Goal: Information Seeking & Learning: Learn about a topic

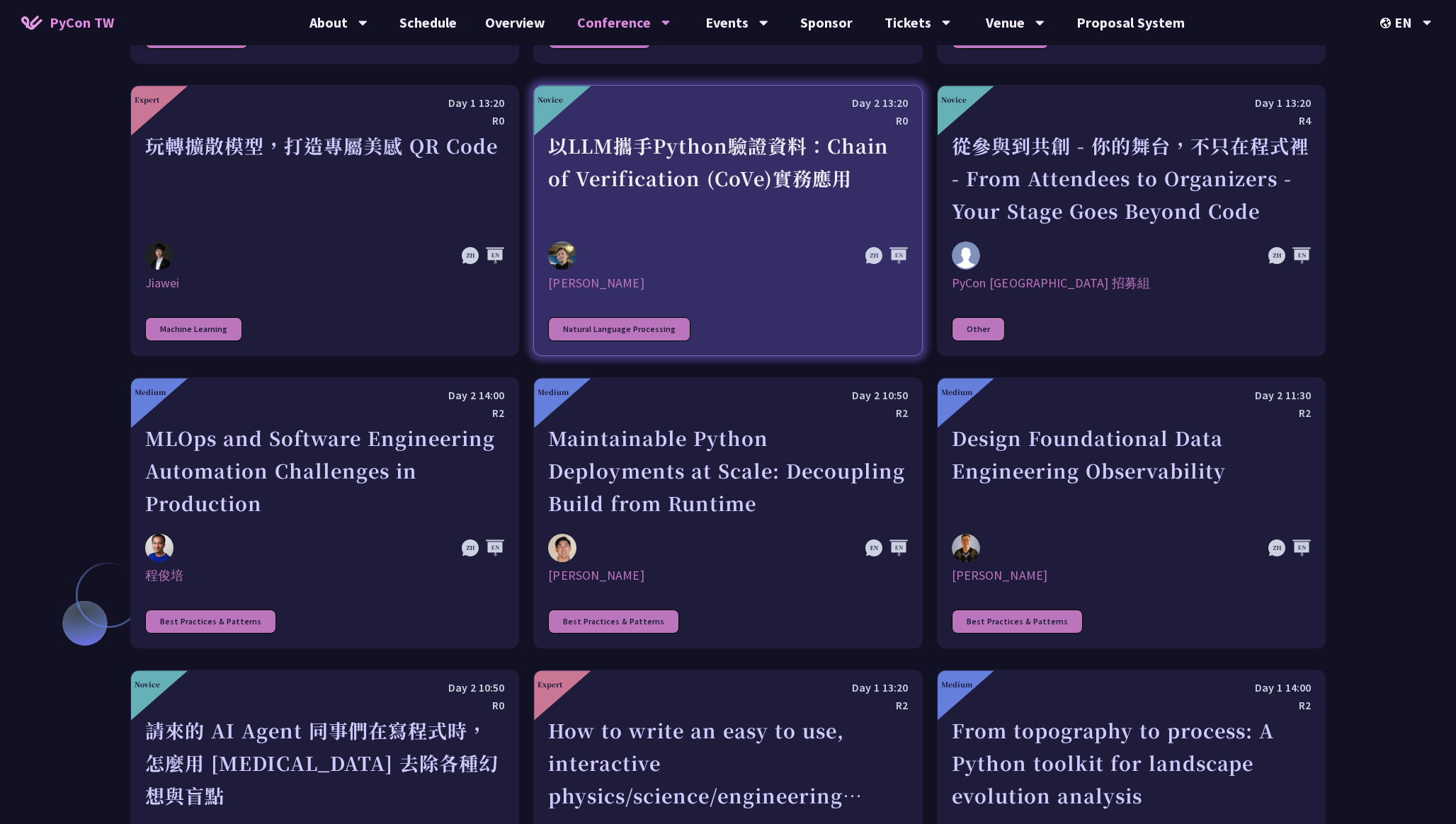
scroll to position [3243, 0]
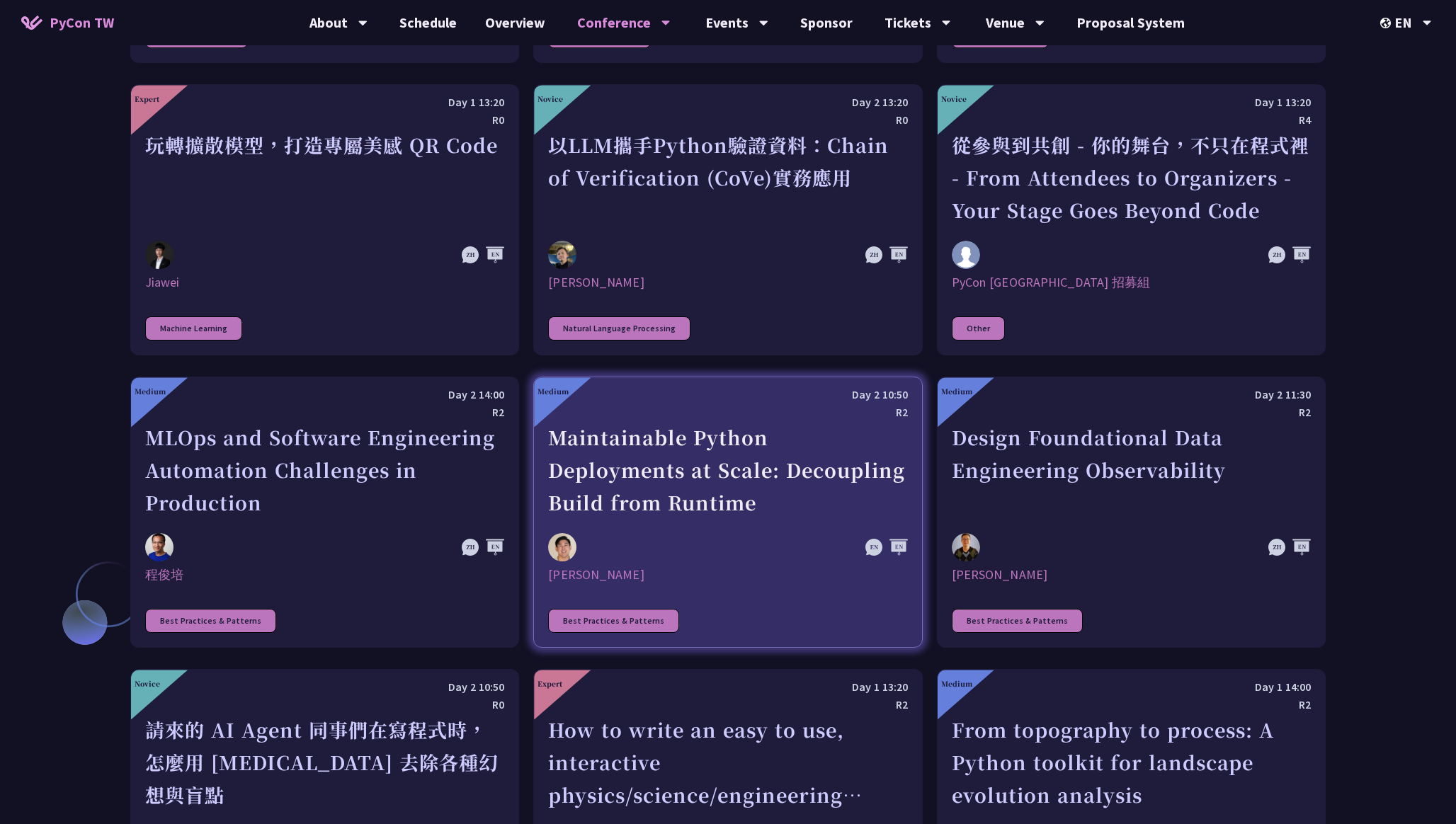
click at [598, 574] on div "[PERSON_NAME]" at bounding box center [728, 575] width 359 height 17
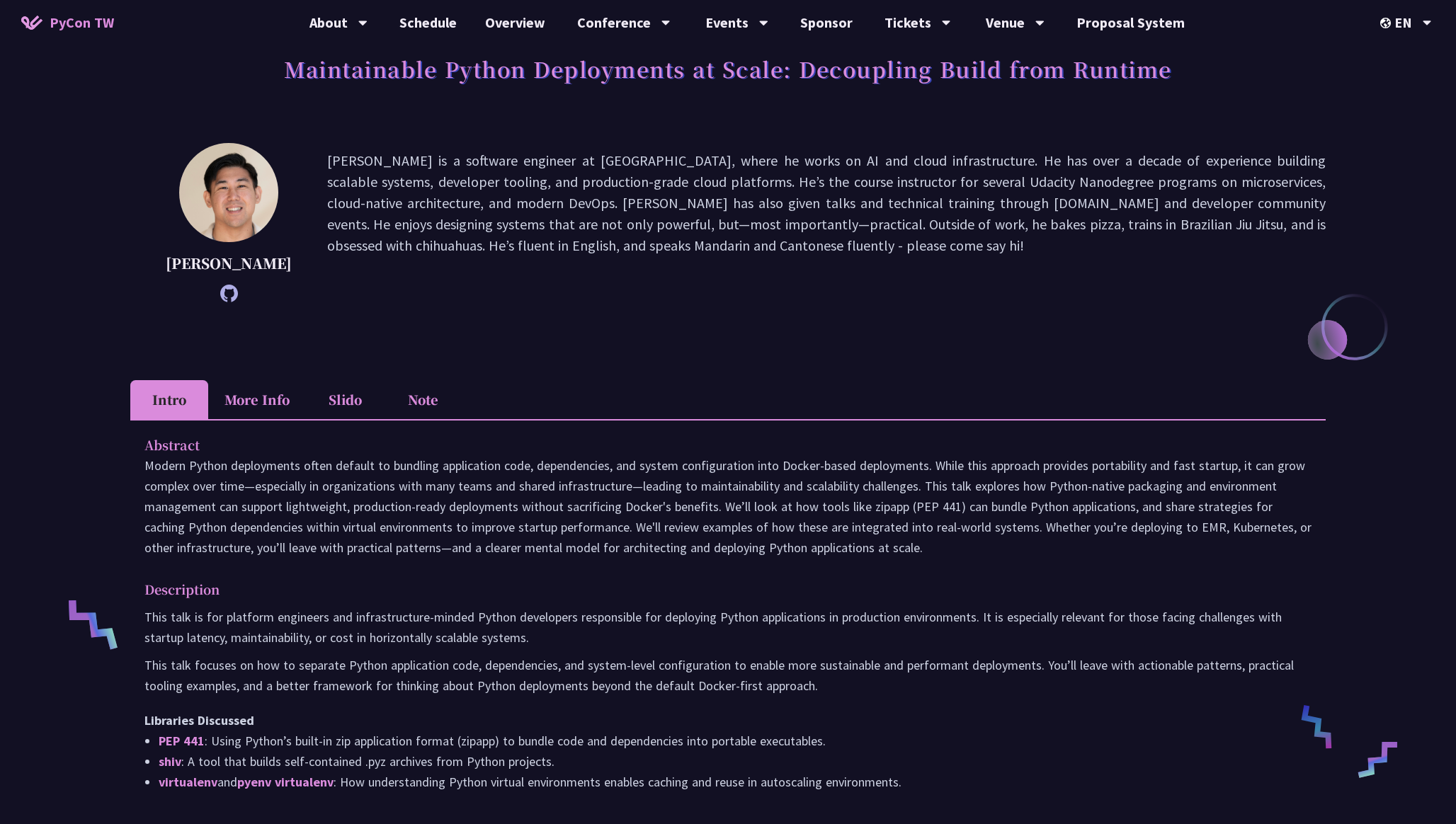
scroll to position [99, 0]
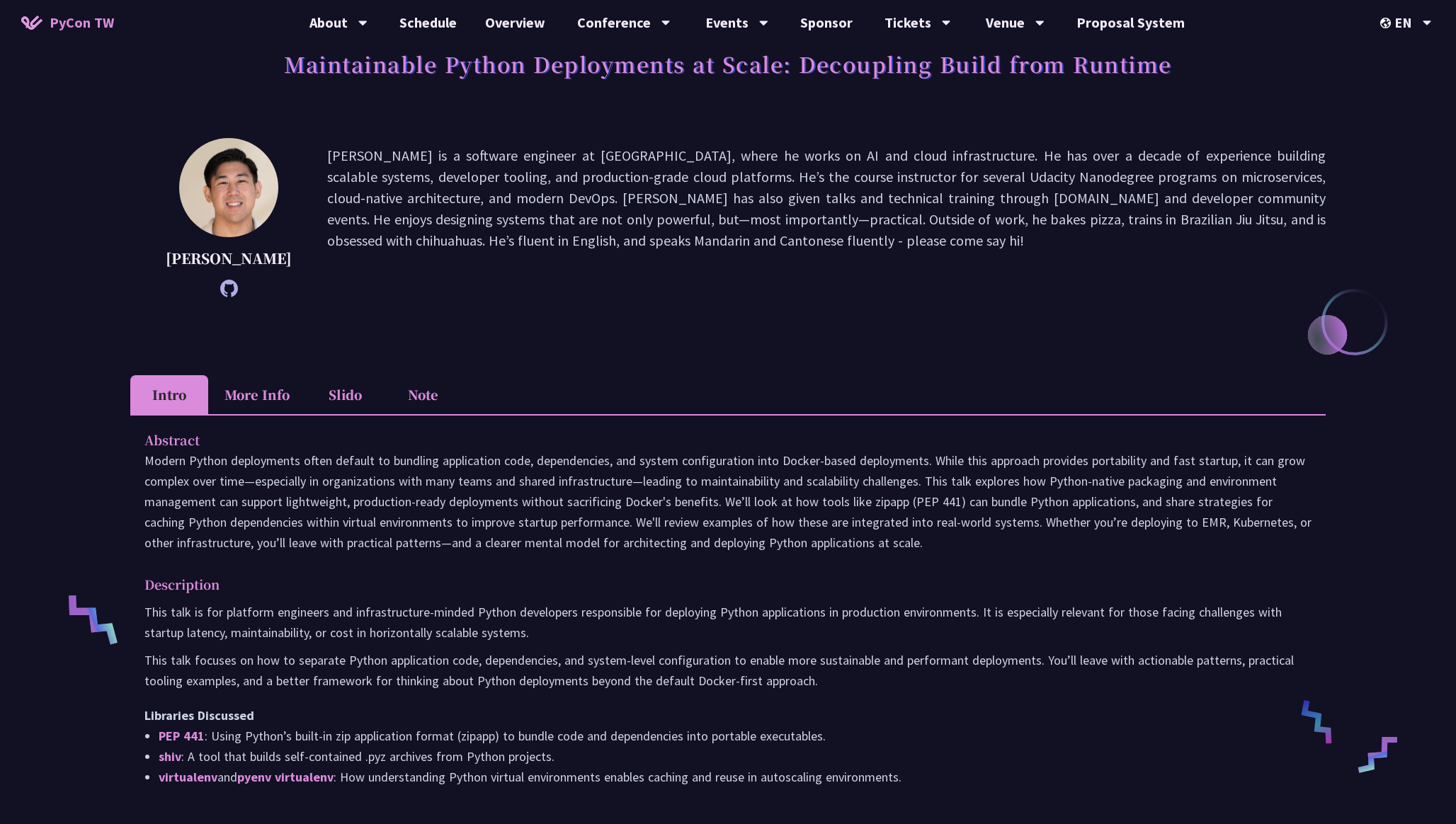
click at [715, 197] on p "[PERSON_NAME] is a software engineer at [GEOGRAPHIC_DATA], where he works on AI…" at bounding box center [826, 218] width 999 height 146
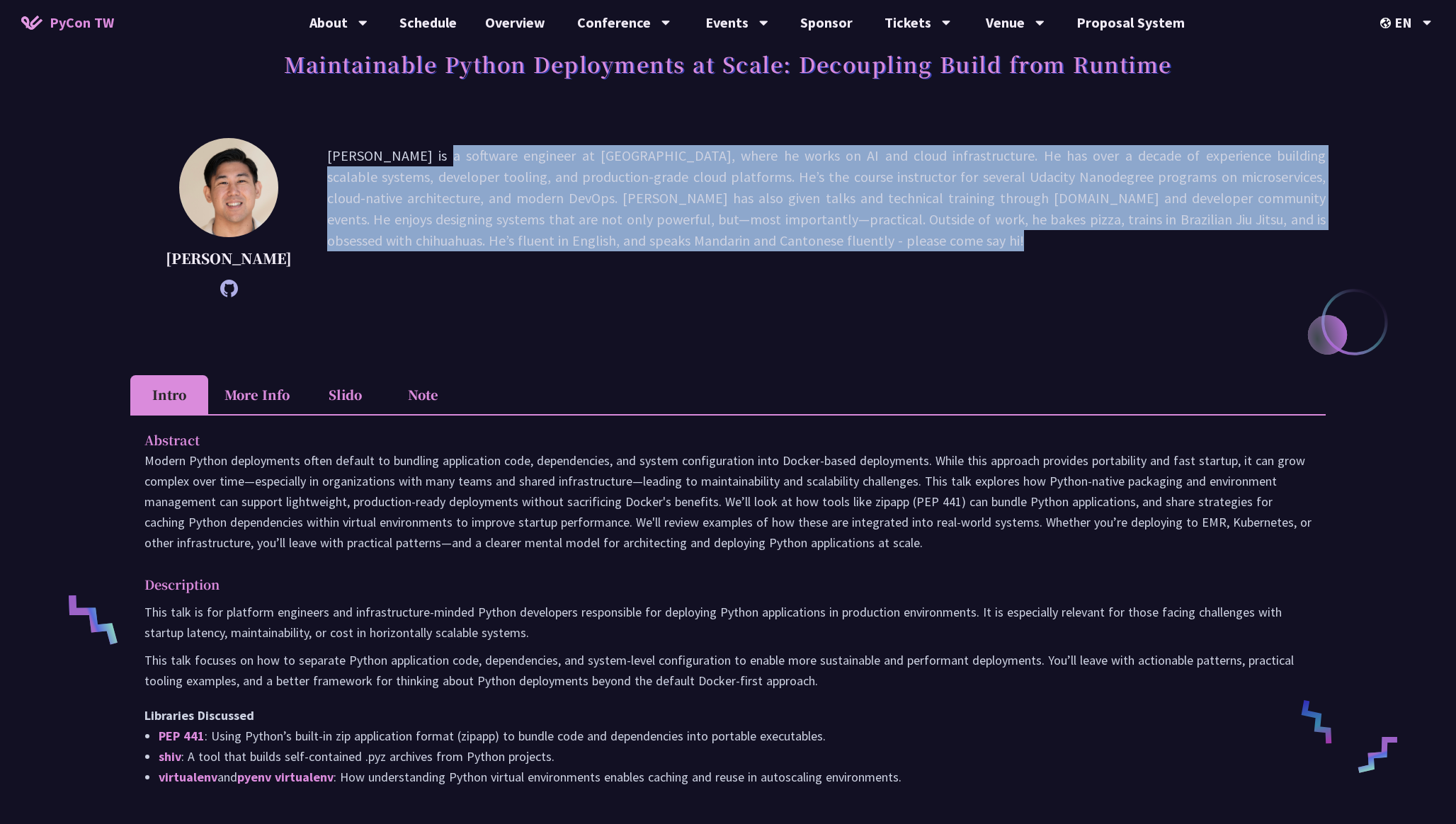
click at [715, 197] on p "[PERSON_NAME] is a software engineer at [GEOGRAPHIC_DATA], where he works on AI…" at bounding box center [826, 218] width 999 height 146
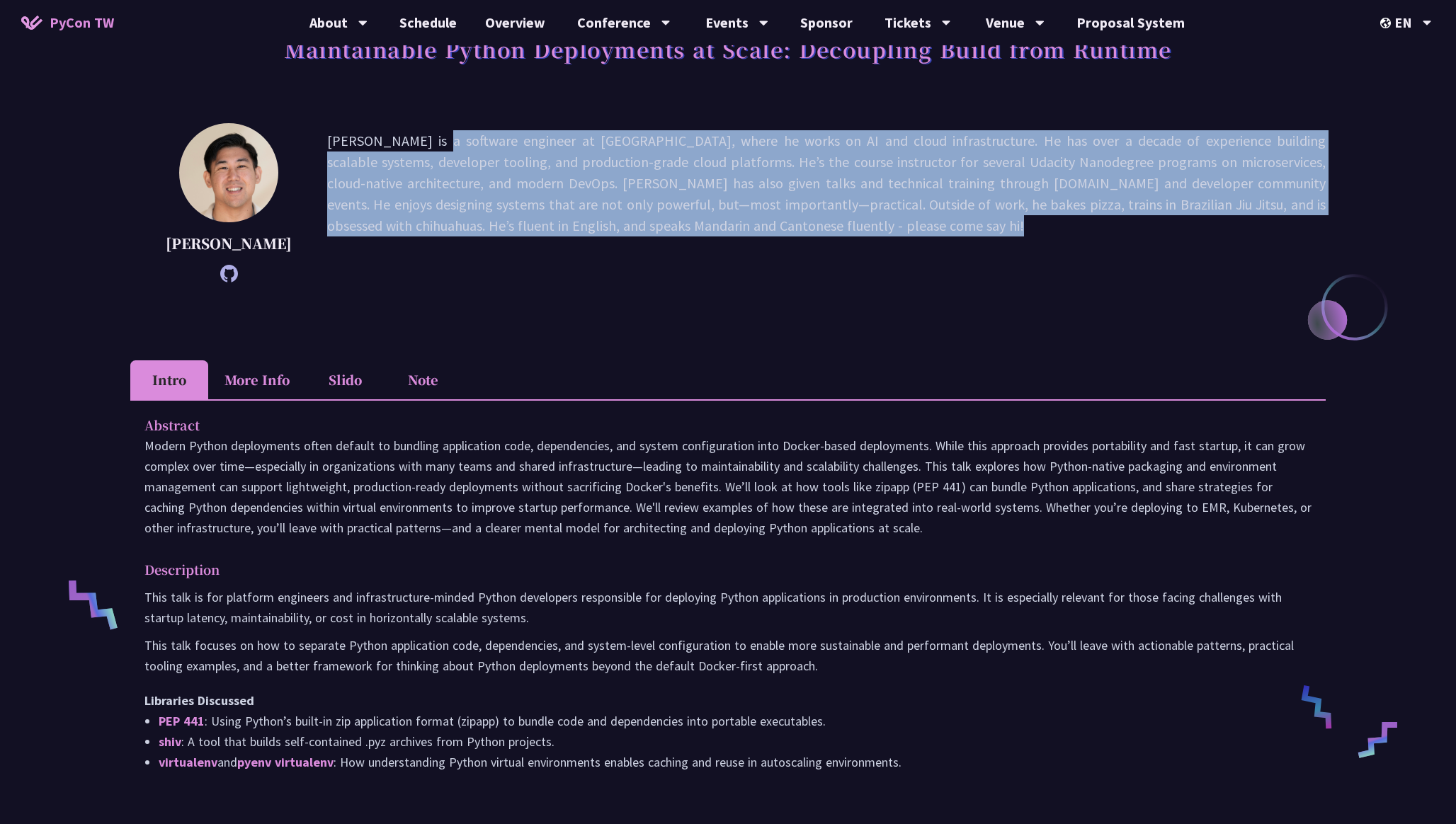
scroll to position [119, 0]
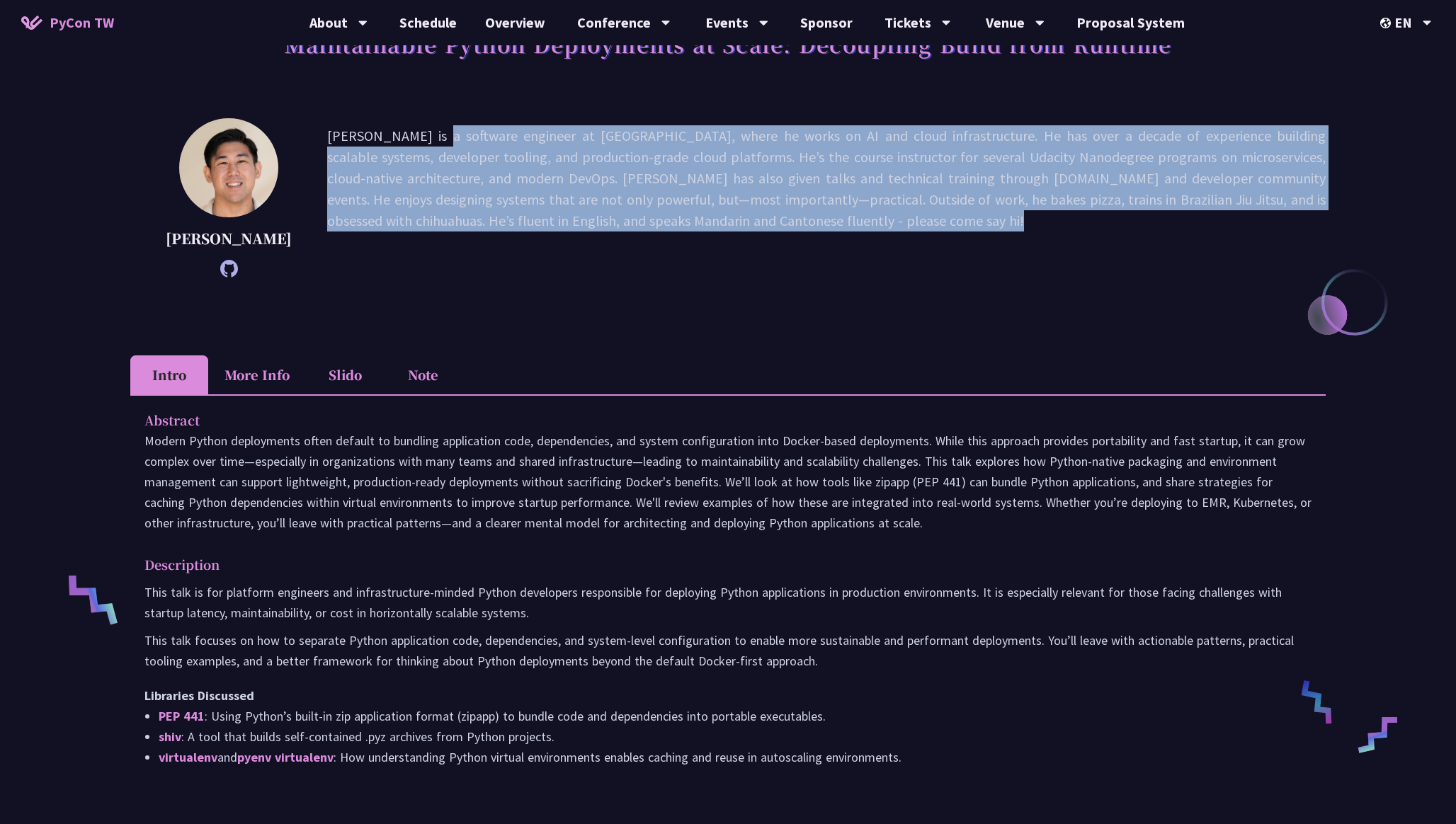
click at [715, 197] on p "[PERSON_NAME] is a software engineer at [GEOGRAPHIC_DATA], where he works on AI…" at bounding box center [826, 199] width 999 height 146
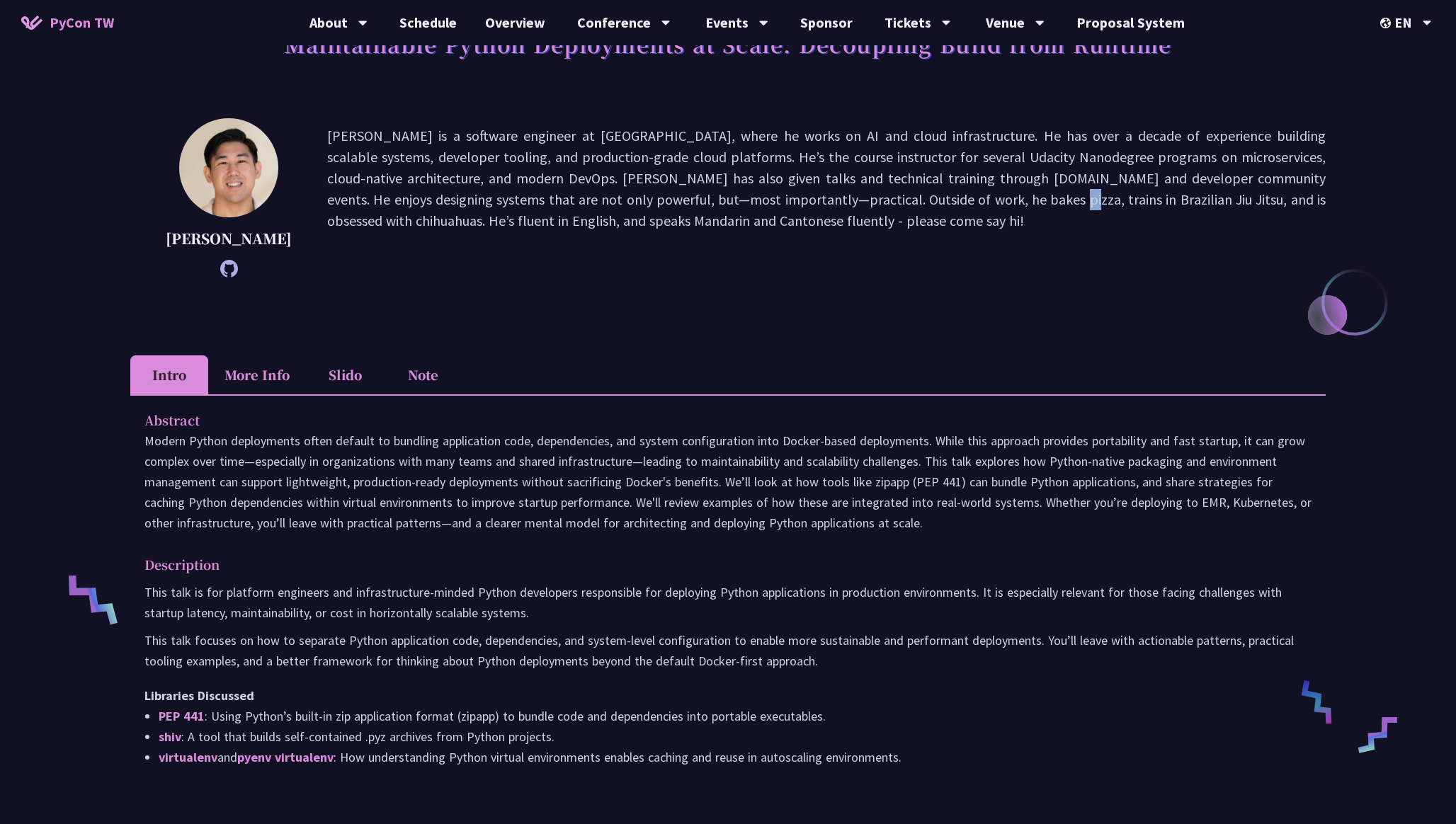
click at [715, 197] on p "[PERSON_NAME] is a software engineer at [GEOGRAPHIC_DATA], where he works on AI…" at bounding box center [826, 199] width 999 height 146
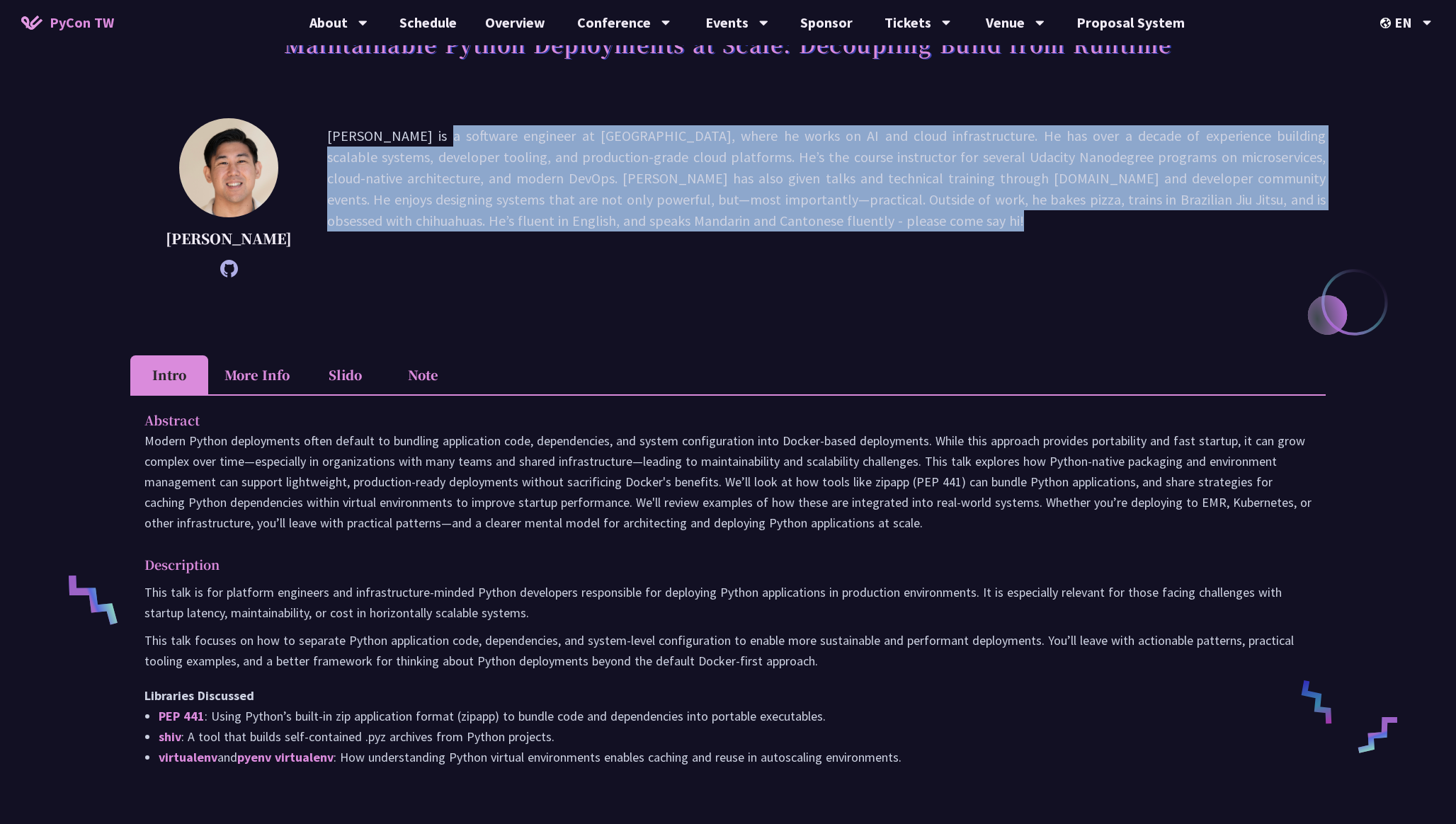
click at [715, 197] on p "[PERSON_NAME] is a software engineer at [GEOGRAPHIC_DATA], where he works on AI…" at bounding box center [826, 199] width 999 height 146
click at [727, 176] on p "[PERSON_NAME] is a software engineer at [GEOGRAPHIC_DATA], where he works on AI…" at bounding box center [826, 199] width 999 height 146
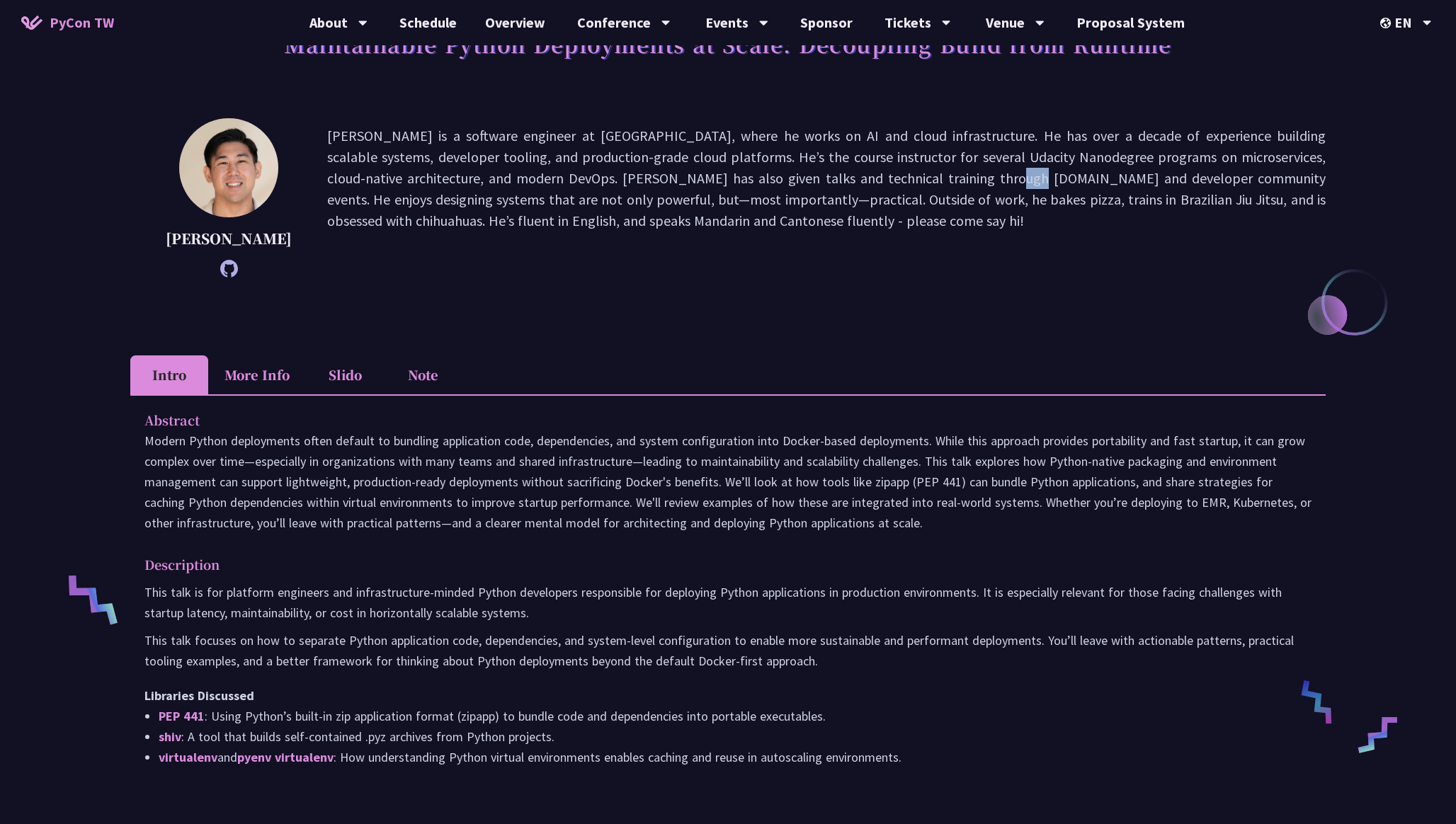
click at [727, 176] on p "[PERSON_NAME] is a software engineer at [GEOGRAPHIC_DATA], where he works on AI…" at bounding box center [826, 199] width 999 height 146
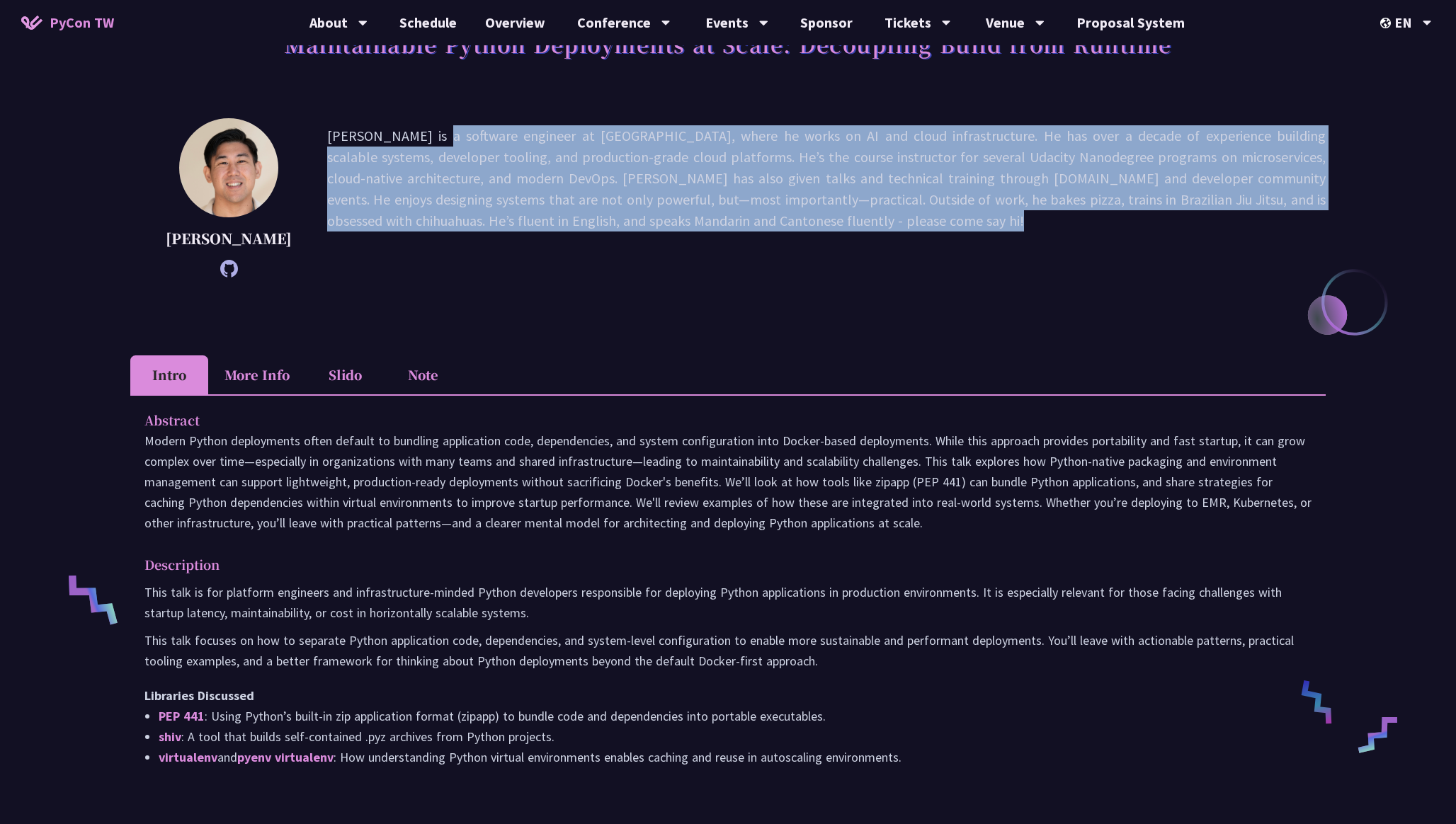
click at [727, 176] on p "[PERSON_NAME] is a software engineer at [GEOGRAPHIC_DATA], where he works on AI…" at bounding box center [826, 199] width 999 height 146
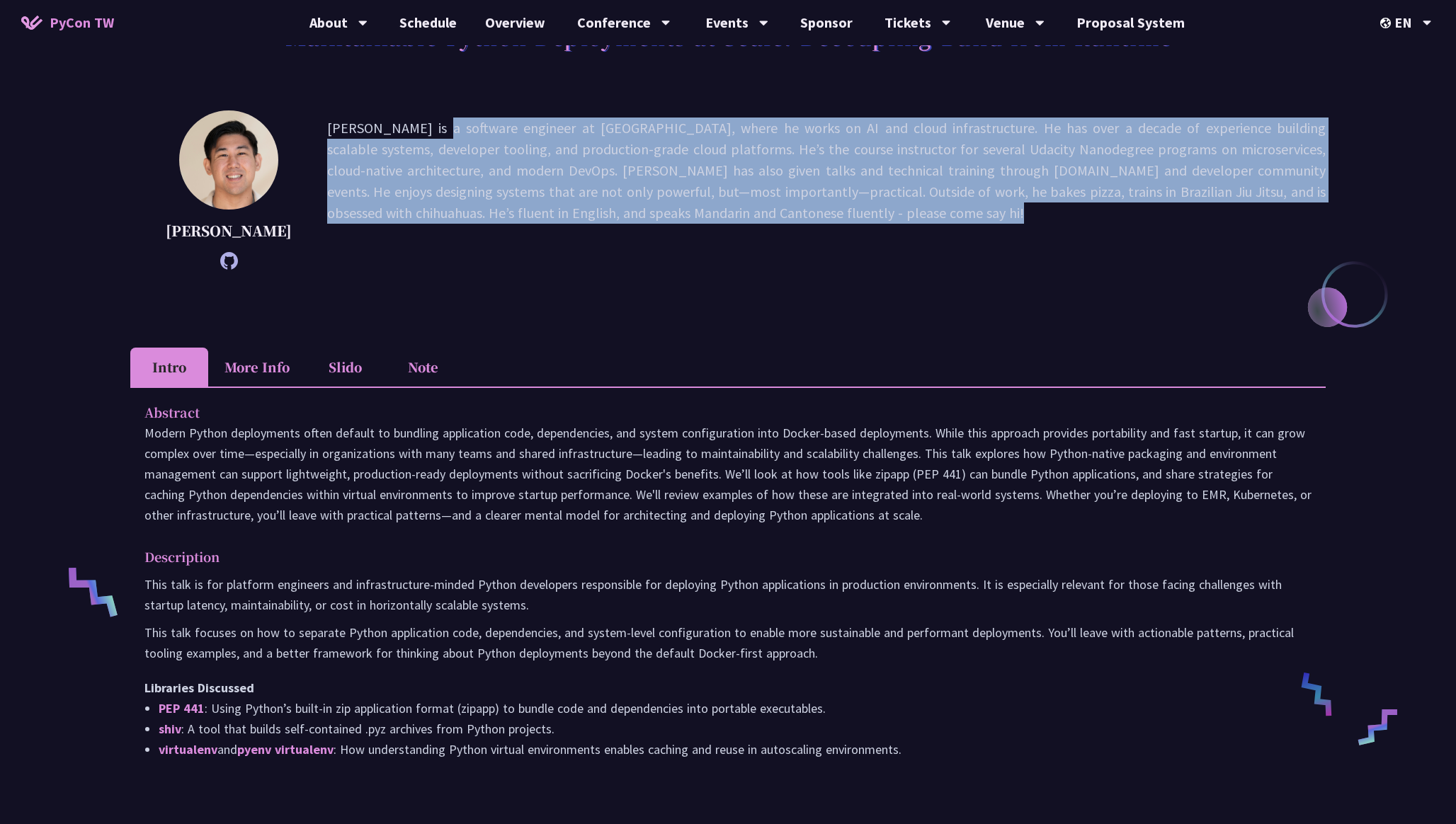
scroll to position [109, 0]
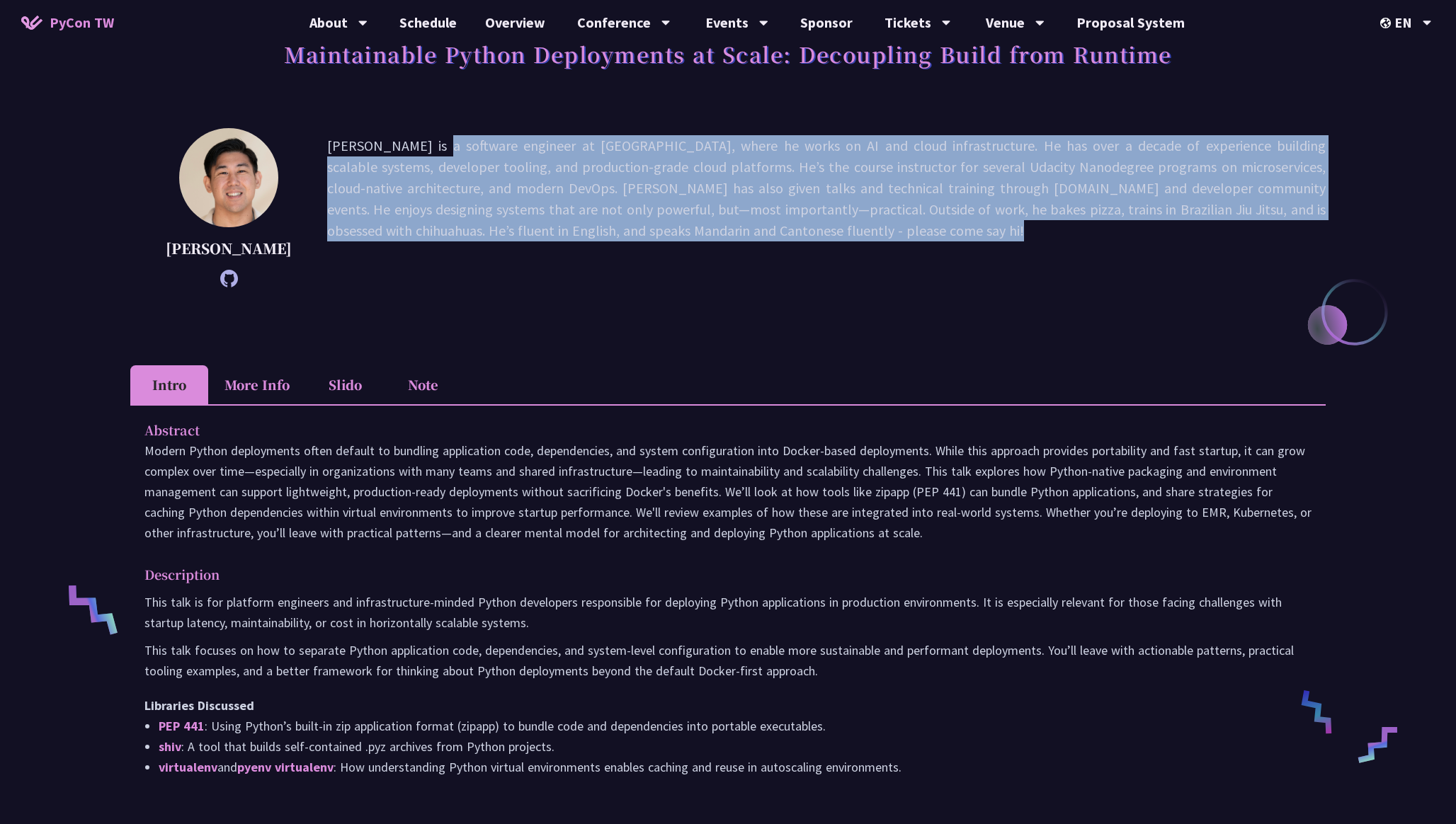
click at [727, 176] on p "[PERSON_NAME] is a software engineer at [GEOGRAPHIC_DATA], where he works on AI…" at bounding box center [826, 208] width 999 height 146
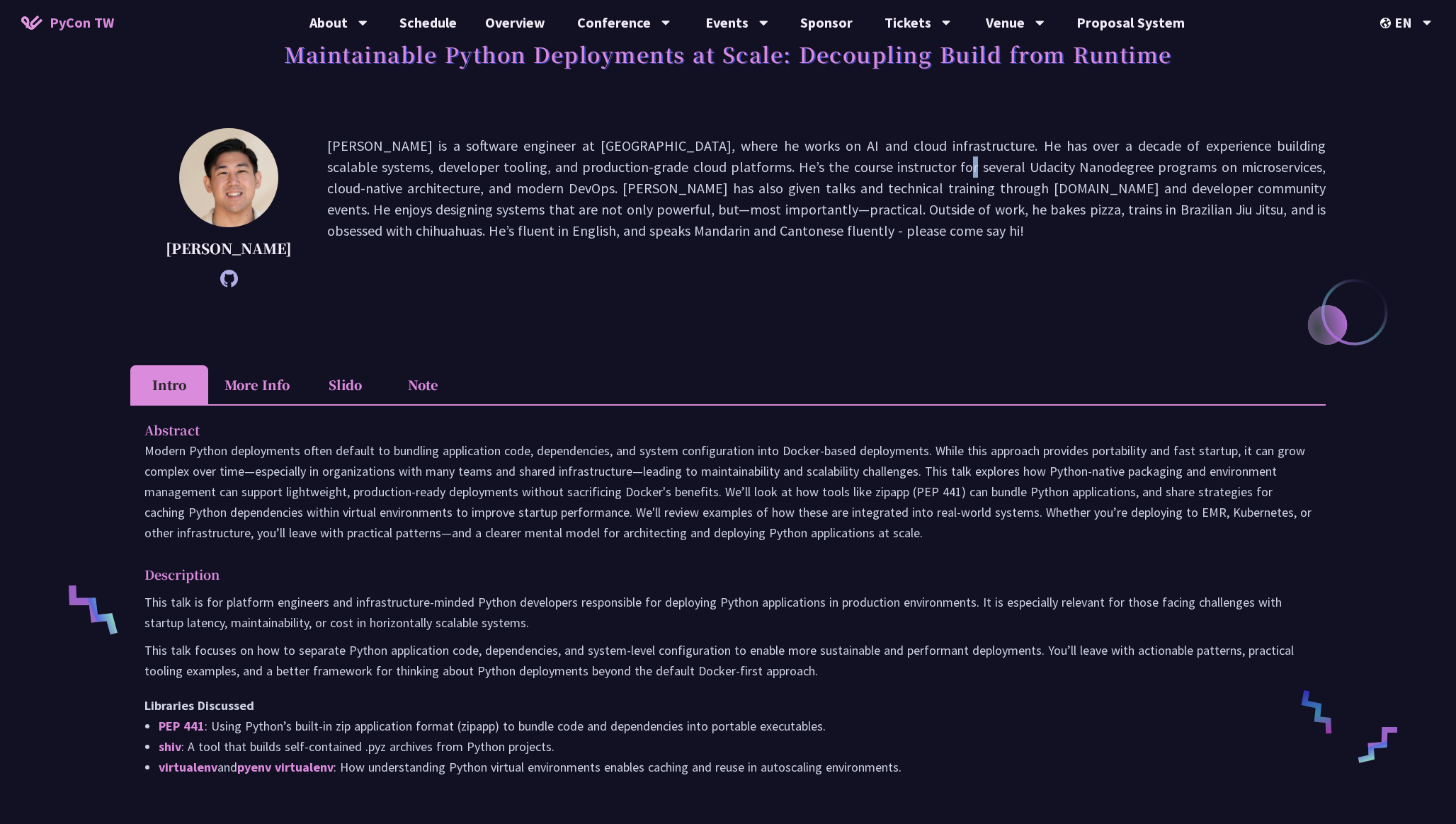
click at [727, 176] on p "[PERSON_NAME] is a software engineer at [GEOGRAPHIC_DATA], where he works on AI…" at bounding box center [826, 208] width 999 height 146
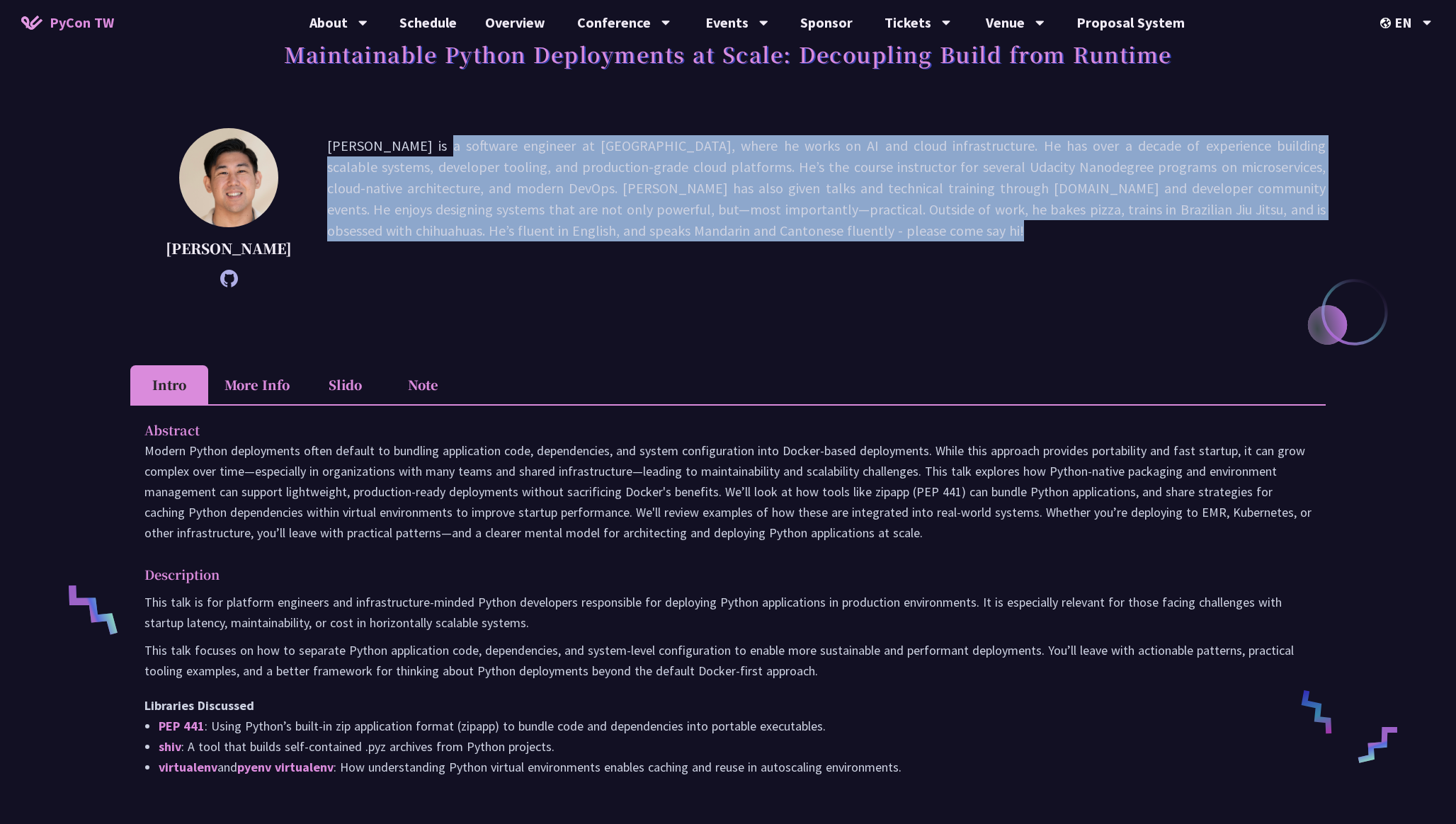
click at [727, 176] on p "[PERSON_NAME] is a software engineer at [GEOGRAPHIC_DATA], where he works on AI…" at bounding box center [826, 208] width 999 height 146
click at [754, 190] on p "[PERSON_NAME] is a software engineer at [GEOGRAPHIC_DATA], where he works on AI…" at bounding box center [826, 208] width 999 height 146
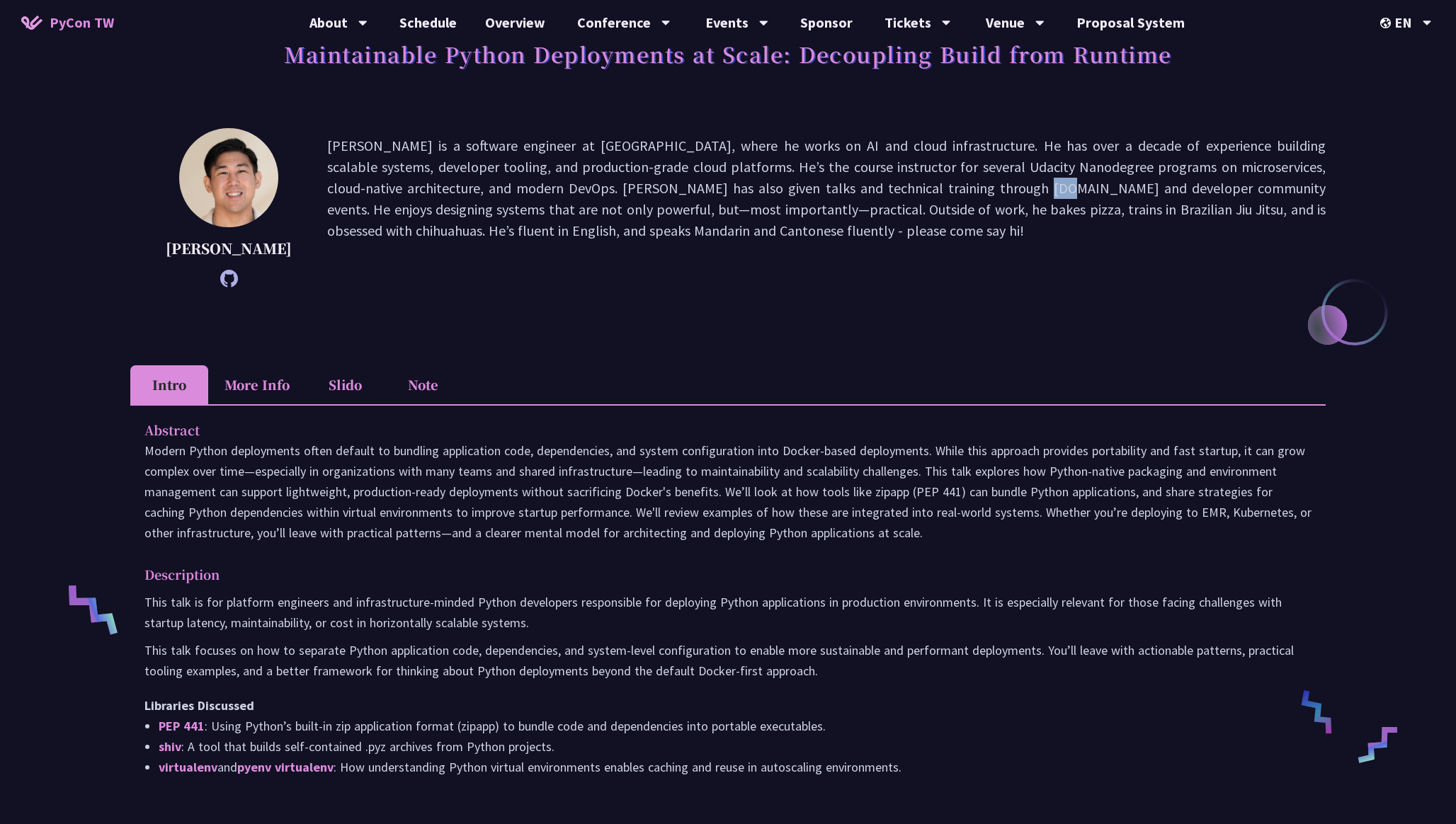
click at [754, 190] on p "[PERSON_NAME] is a software engineer at [GEOGRAPHIC_DATA], where he works on AI…" at bounding box center [826, 208] width 999 height 146
click at [753, 176] on p "[PERSON_NAME] is a software engineer at [GEOGRAPHIC_DATA], where he works on AI…" at bounding box center [826, 208] width 999 height 146
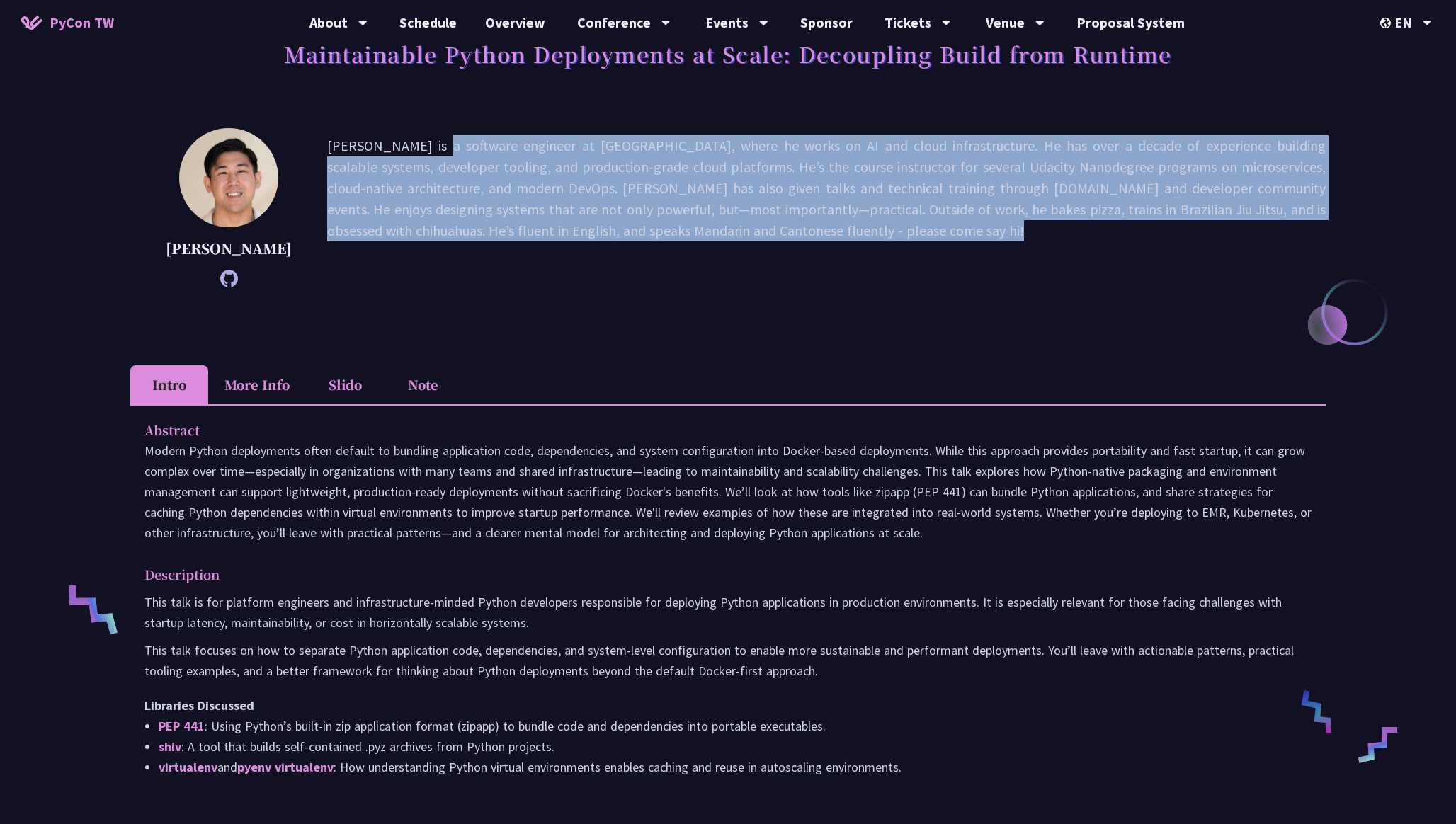
click at [753, 176] on p "[PERSON_NAME] is a software engineer at [GEOGRAPHIC_DATA], where he works on AI…" at bounding box center [826, 208] width 999 height 146
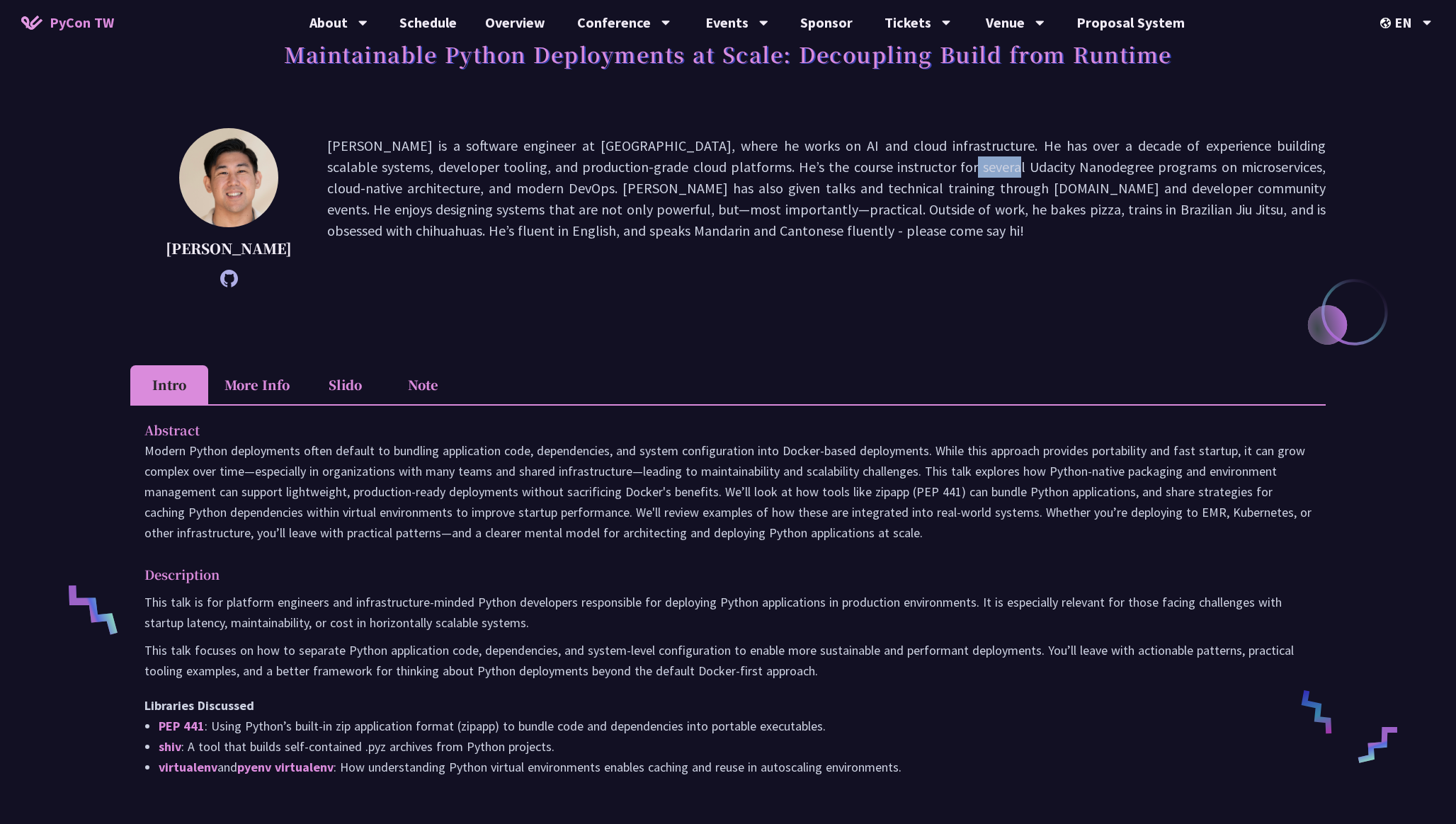
click at [753, 176] on p "[PERSON_NAME] is a software engineer at [GEOGRAPHIC_DATA], where he works on AI…" at bounding box center [826, 208] width 999 height 146
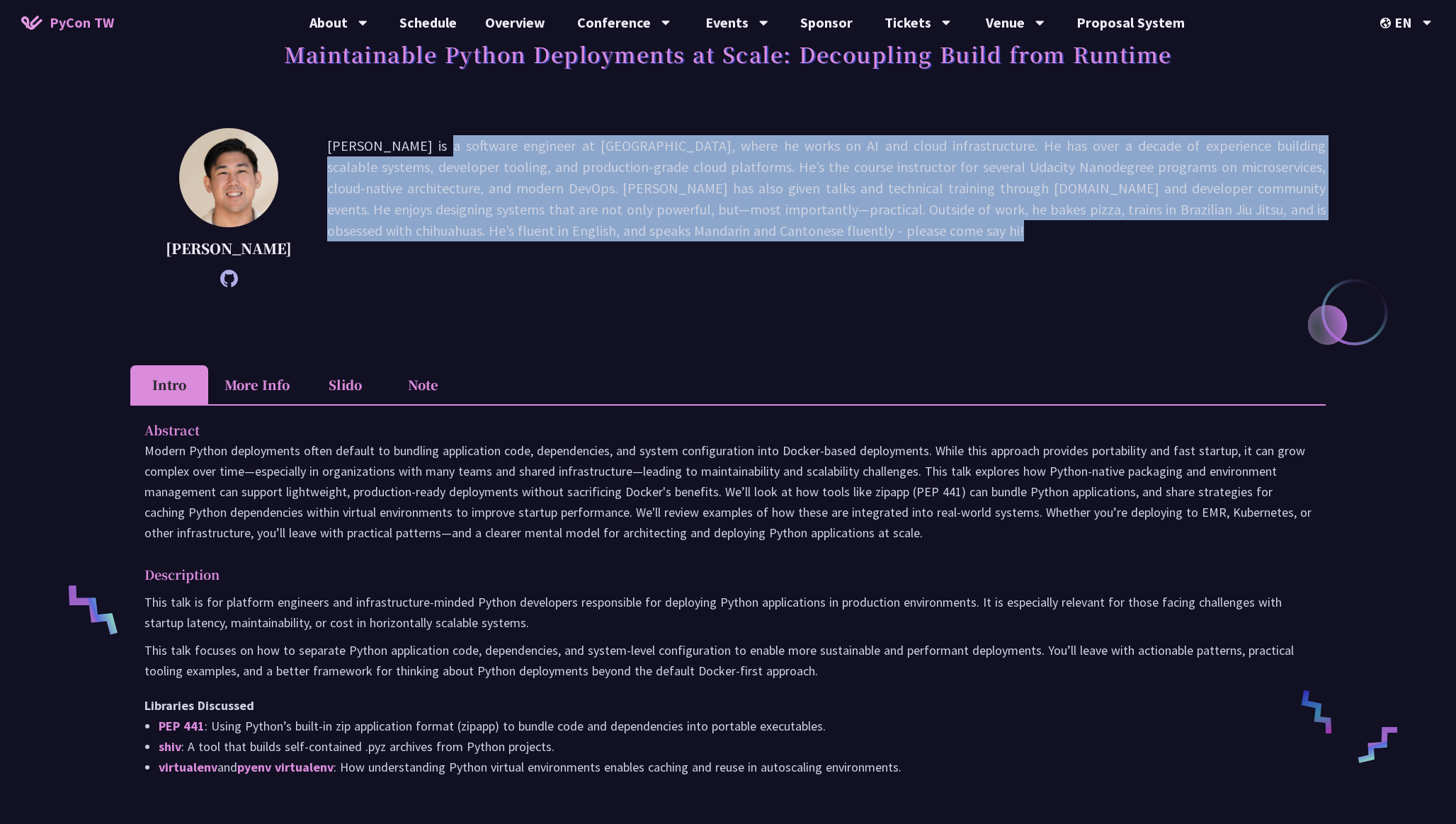
click at [753, 176] on p "[PERSON_NAME] is a software engineer at [GEOGRAPHIC_DATA], where he works on AI…" at bounding box center [826, 208] width 999 height 146
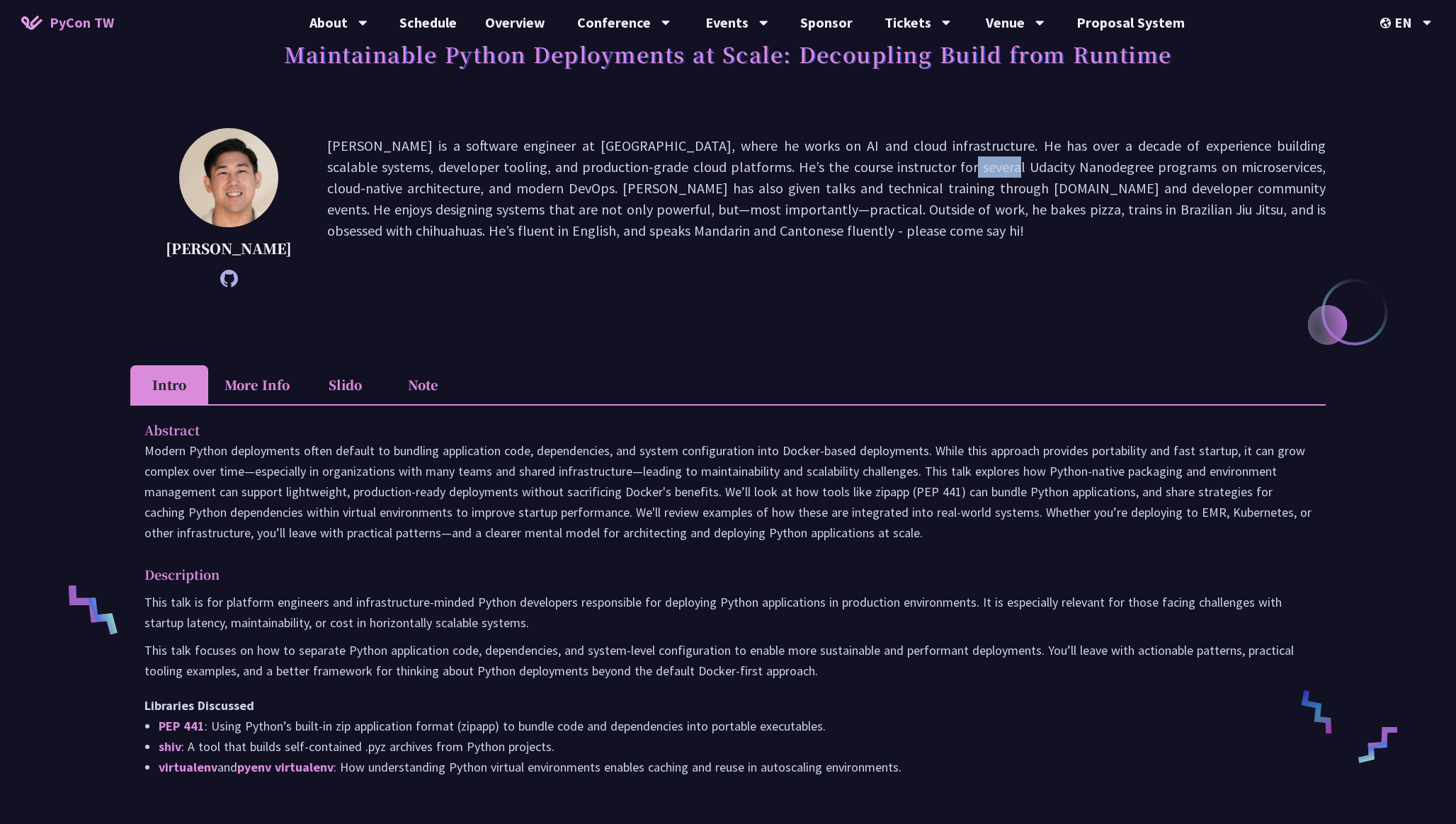
click at [753, 176] on p "[PERSON_NAME] is a software engineer at [GEOGRAPHIC_DATA], where he works on AI…" at bounding box center [826, 208] width 999 height 146
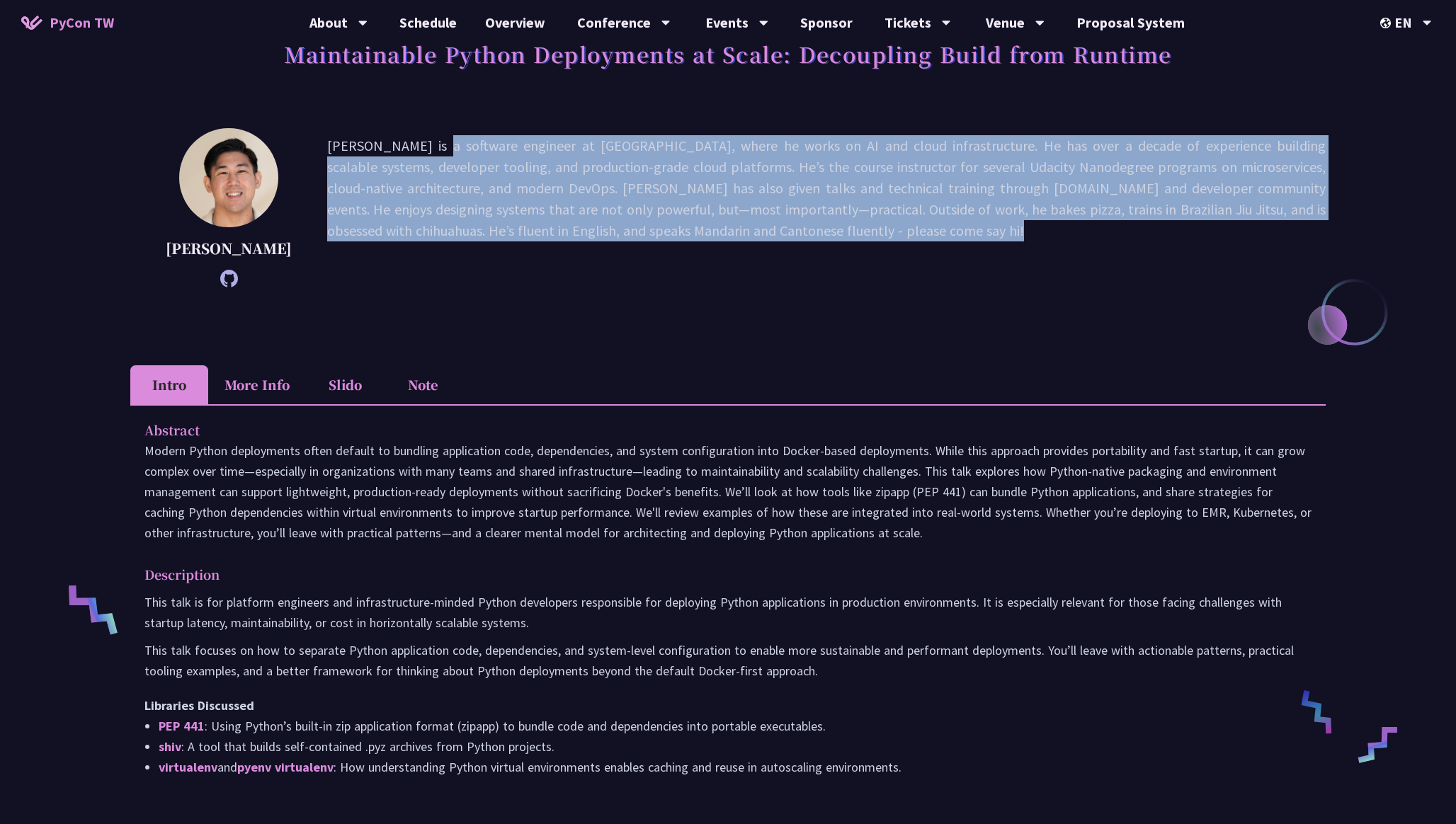
click at [753, 176] on p "[PERSON_NAME] is a software engineer at [GEOGRAPHIC_DATA], where he works on AI…" at bounding box center [826, 208] width 999 height 146
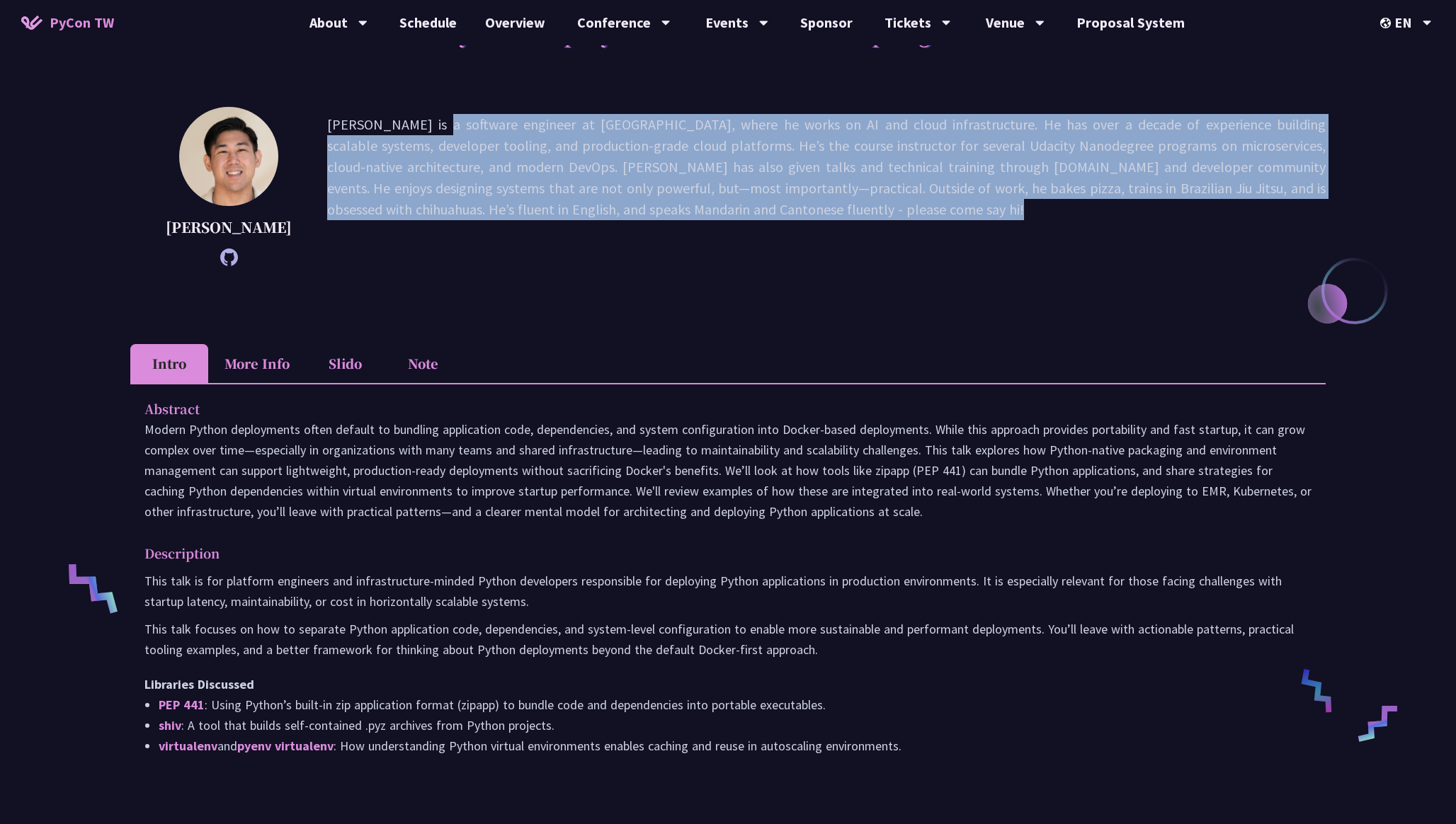
click at [753, 176] on p "[PERSON_NAME] is a software engineer at [GEOGRAPHIC_DATA], where he works on AI…" at bounding box center [826, 187] width 999 height 146
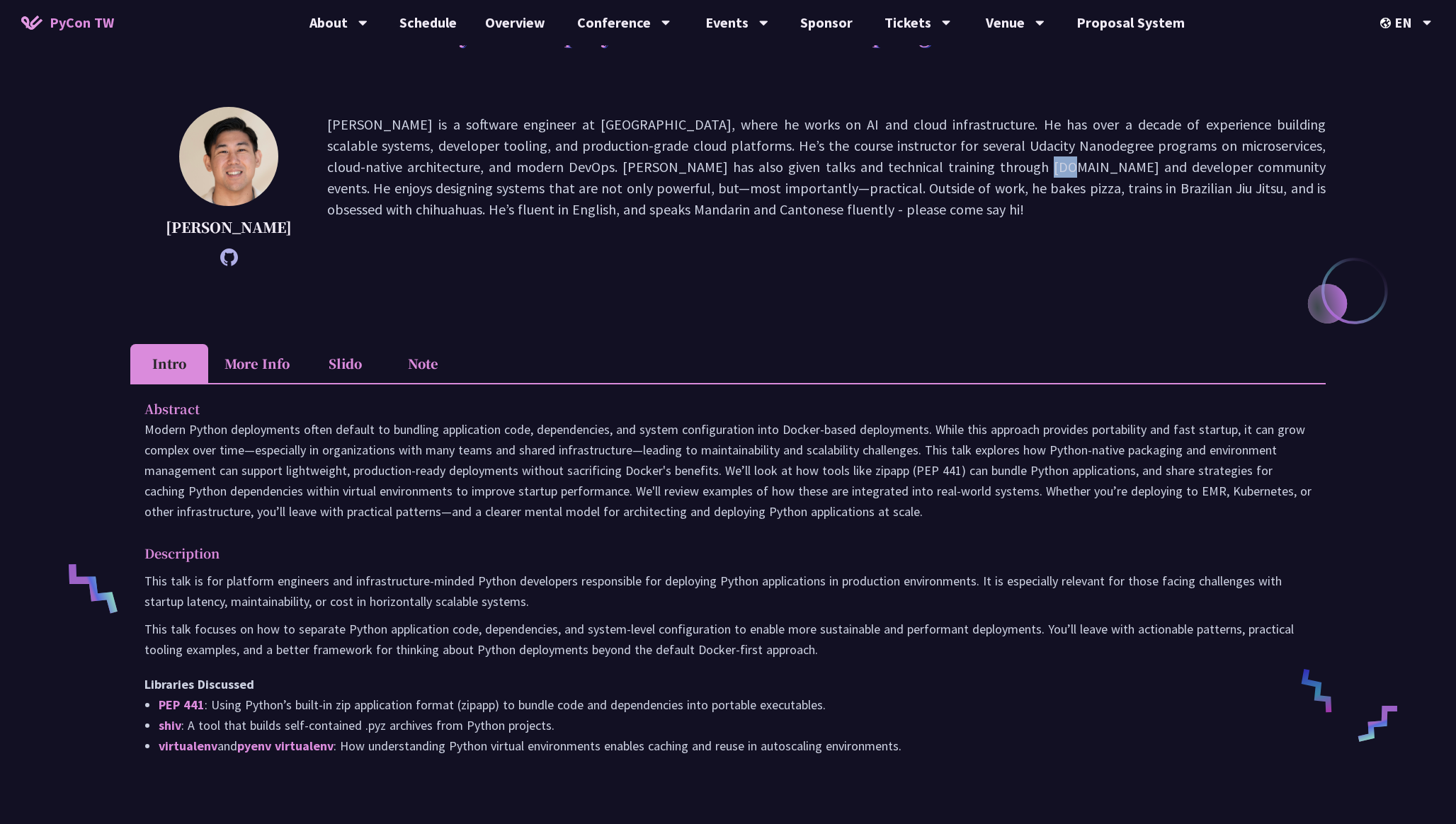
click at [753, 176] on p "[PERSON_NAME] is a software engineer at [GEOGRAPHIC_DATA], where he works on AI…" at bounding box center [826, 187] width 999 height 146
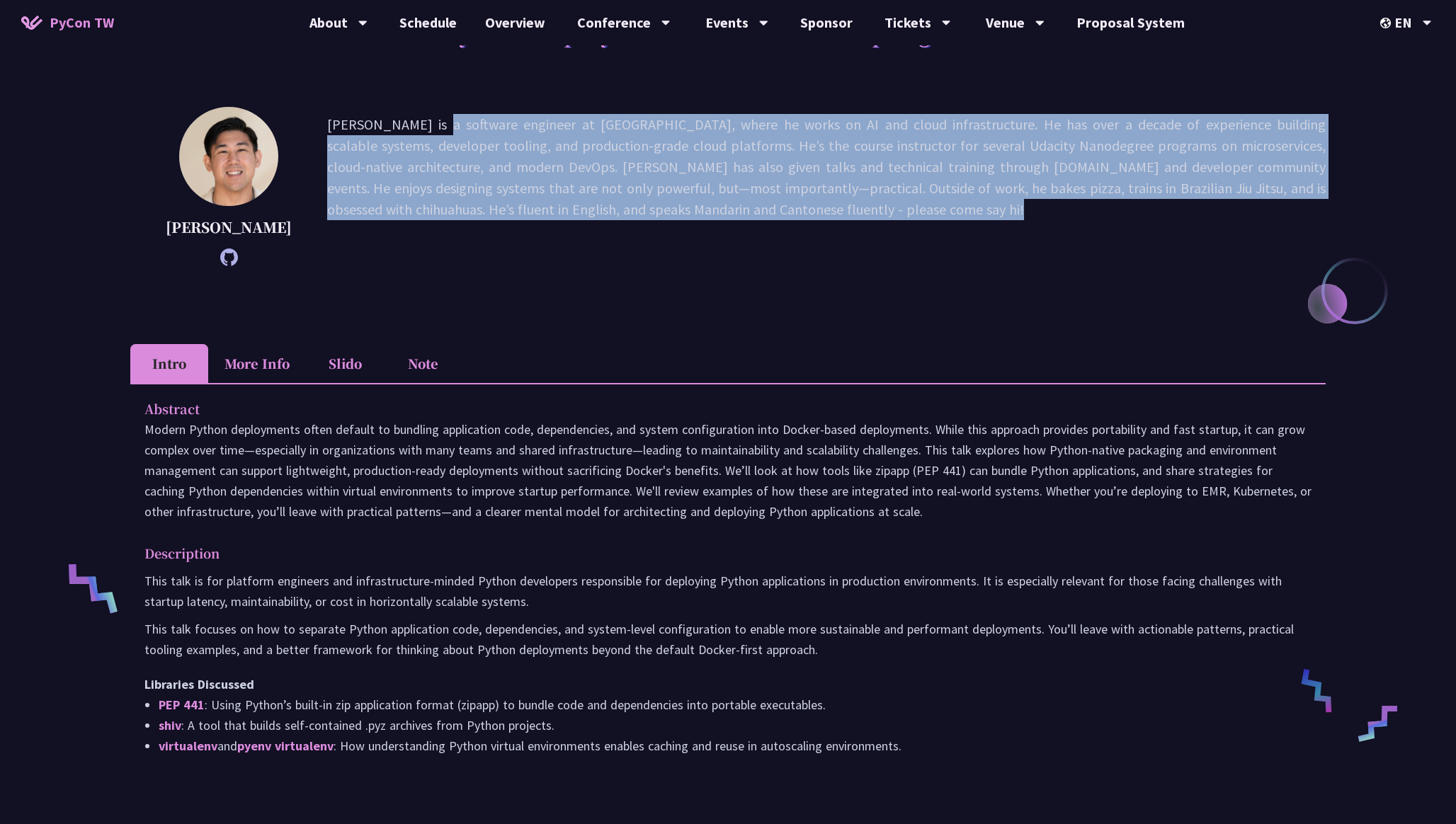
click at [753, 176] on p "[PERSON_NAME] is a software engineer at [GEOGRAPHIC_DATA], where he works on AI…" at bounding box center [826, 187] width 999 height 146
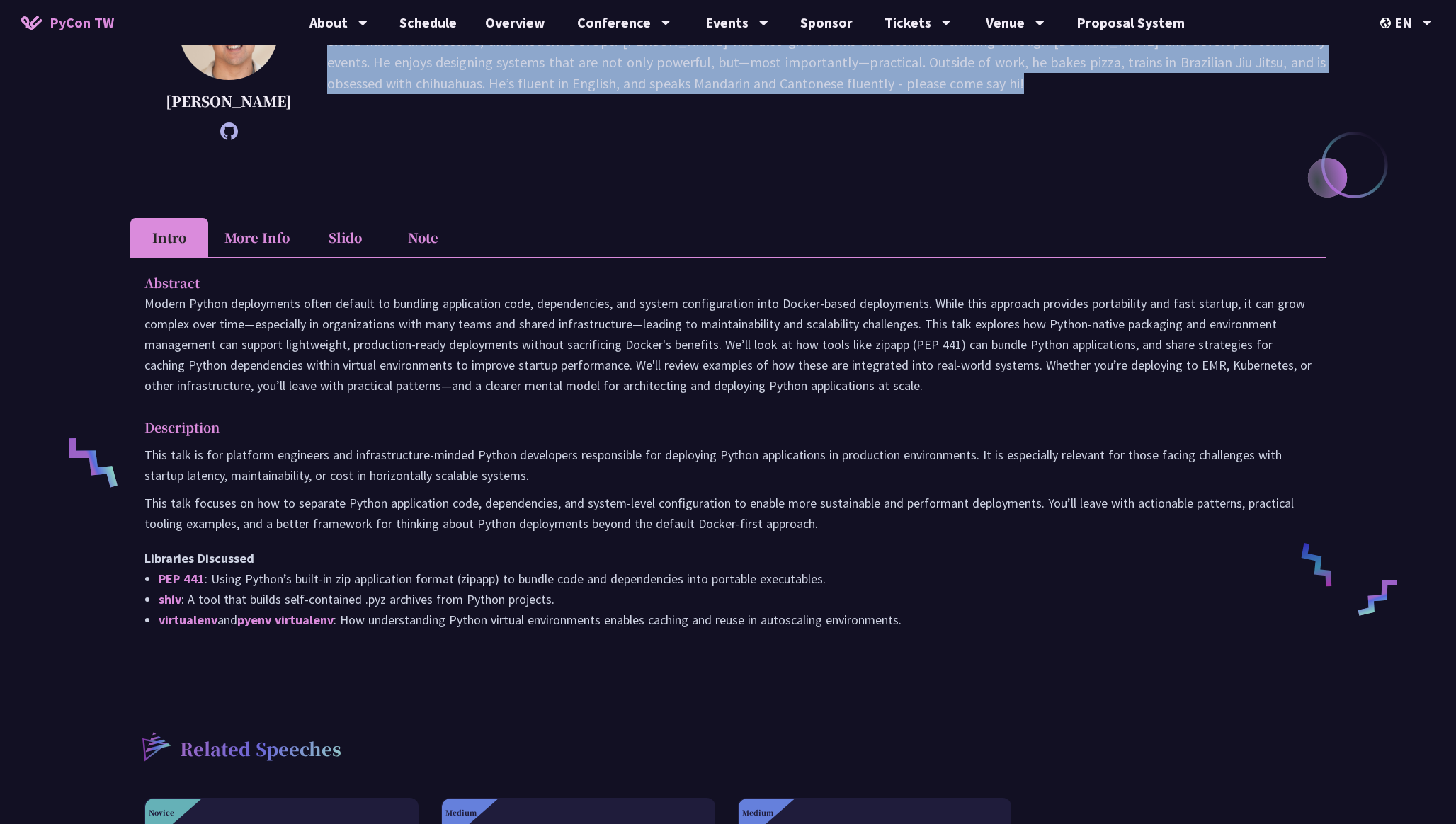
scroll to position [269, 0]
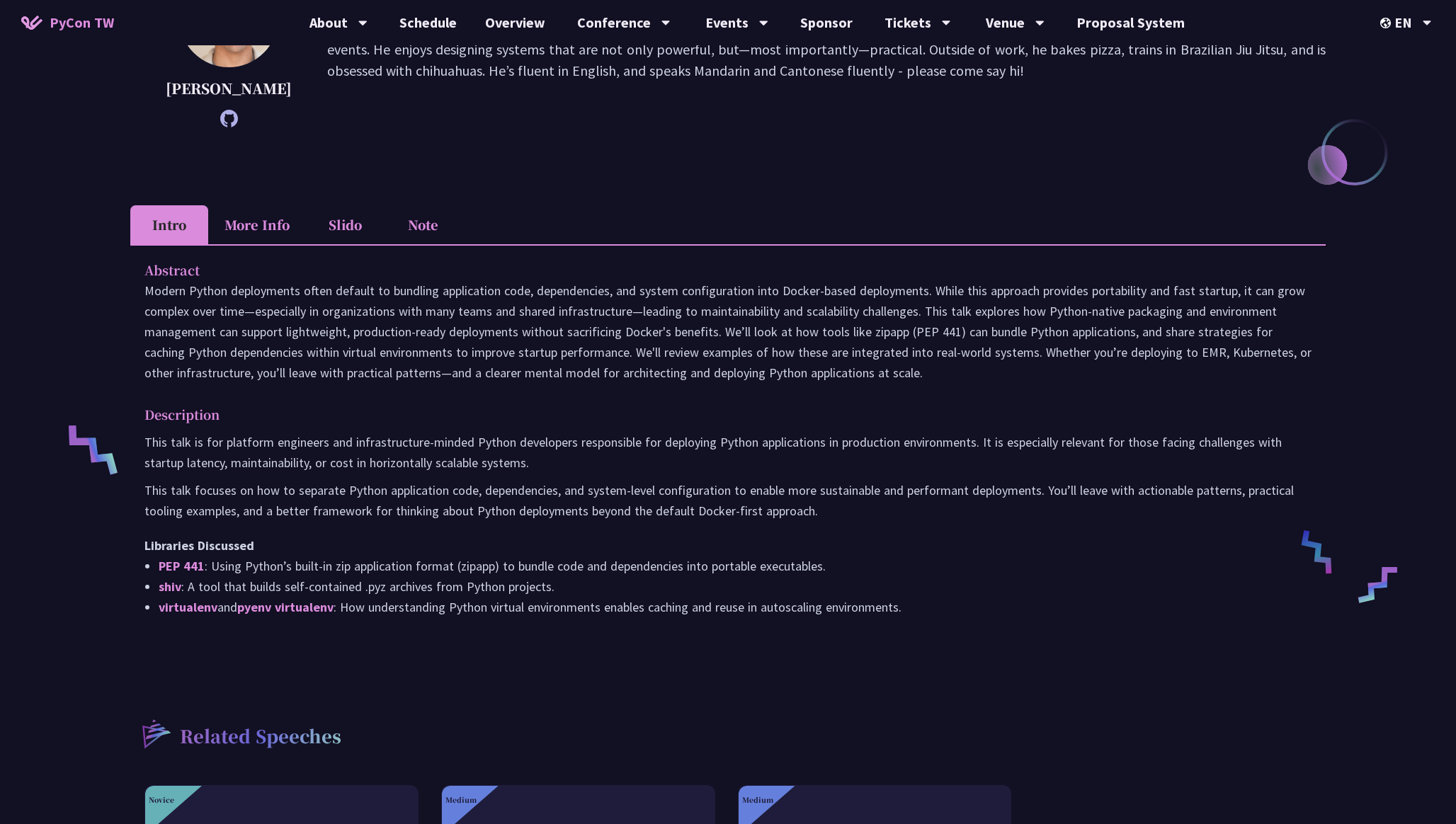
click at [343, 225] on li "Slido" at bounding box center [345, 224] width 78 height 39
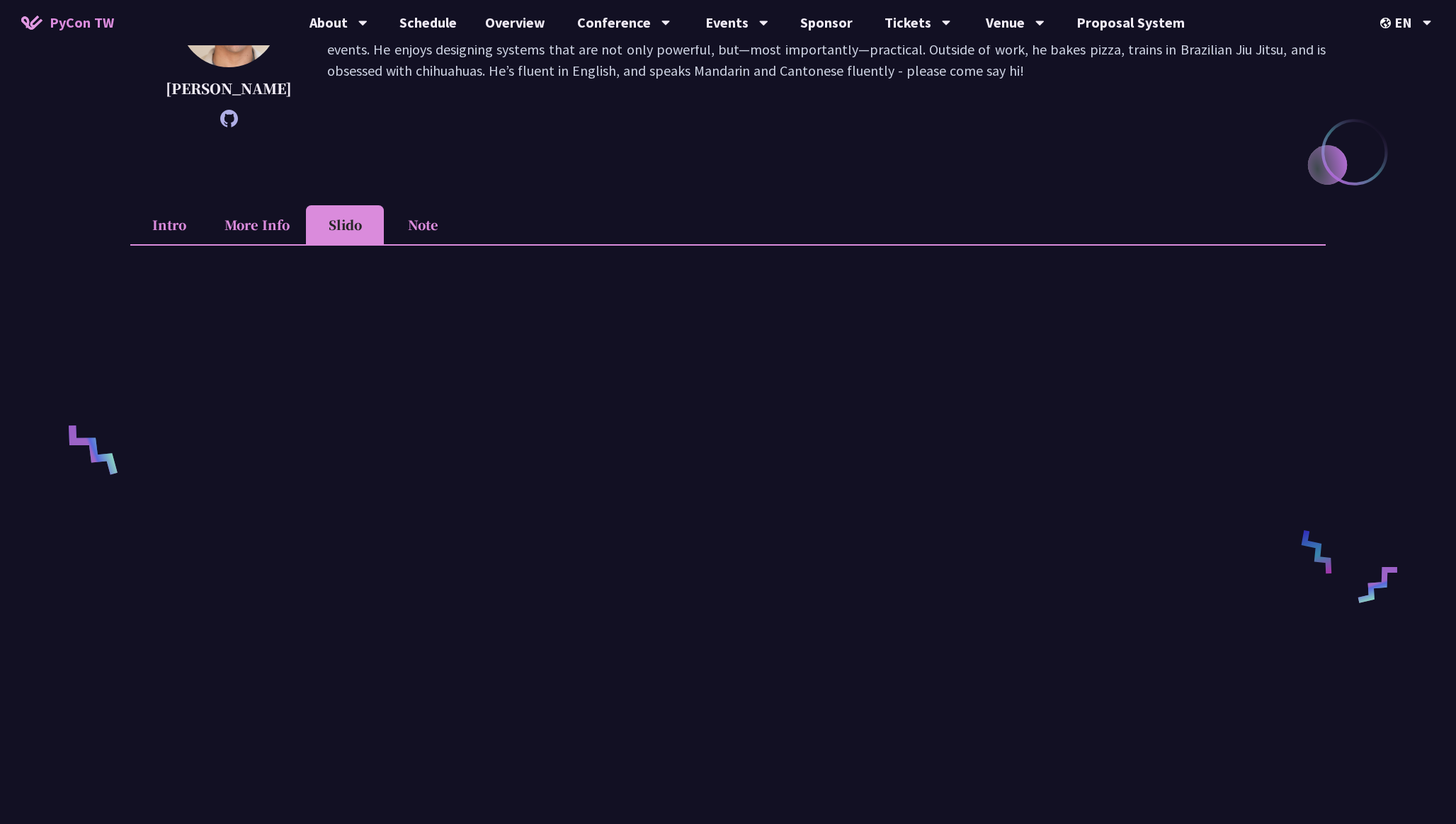
click at [263, 224] on li "More Info" at bounding box center [257, 224] width 98 height 39
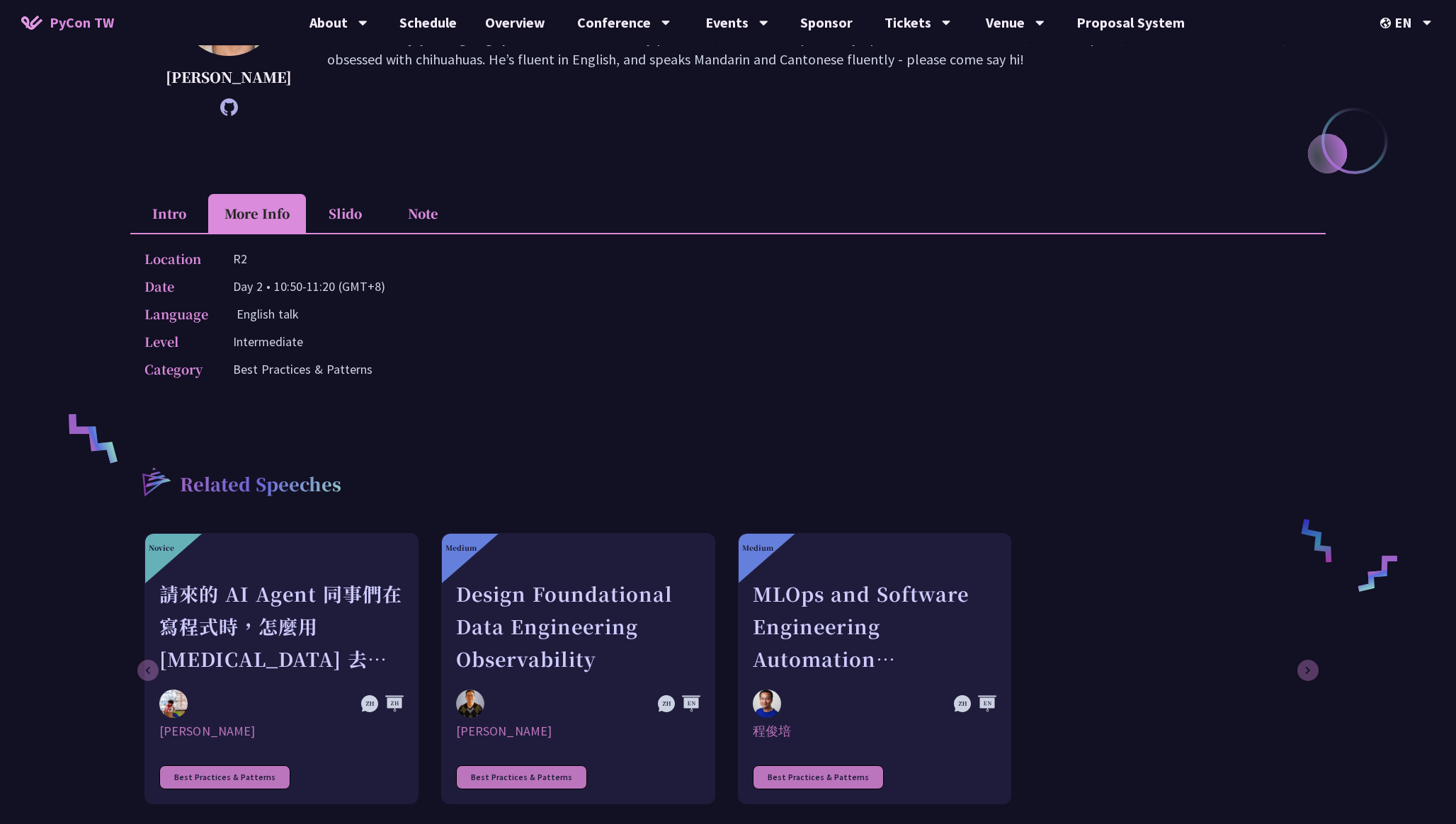
scroll to position [285, 0]
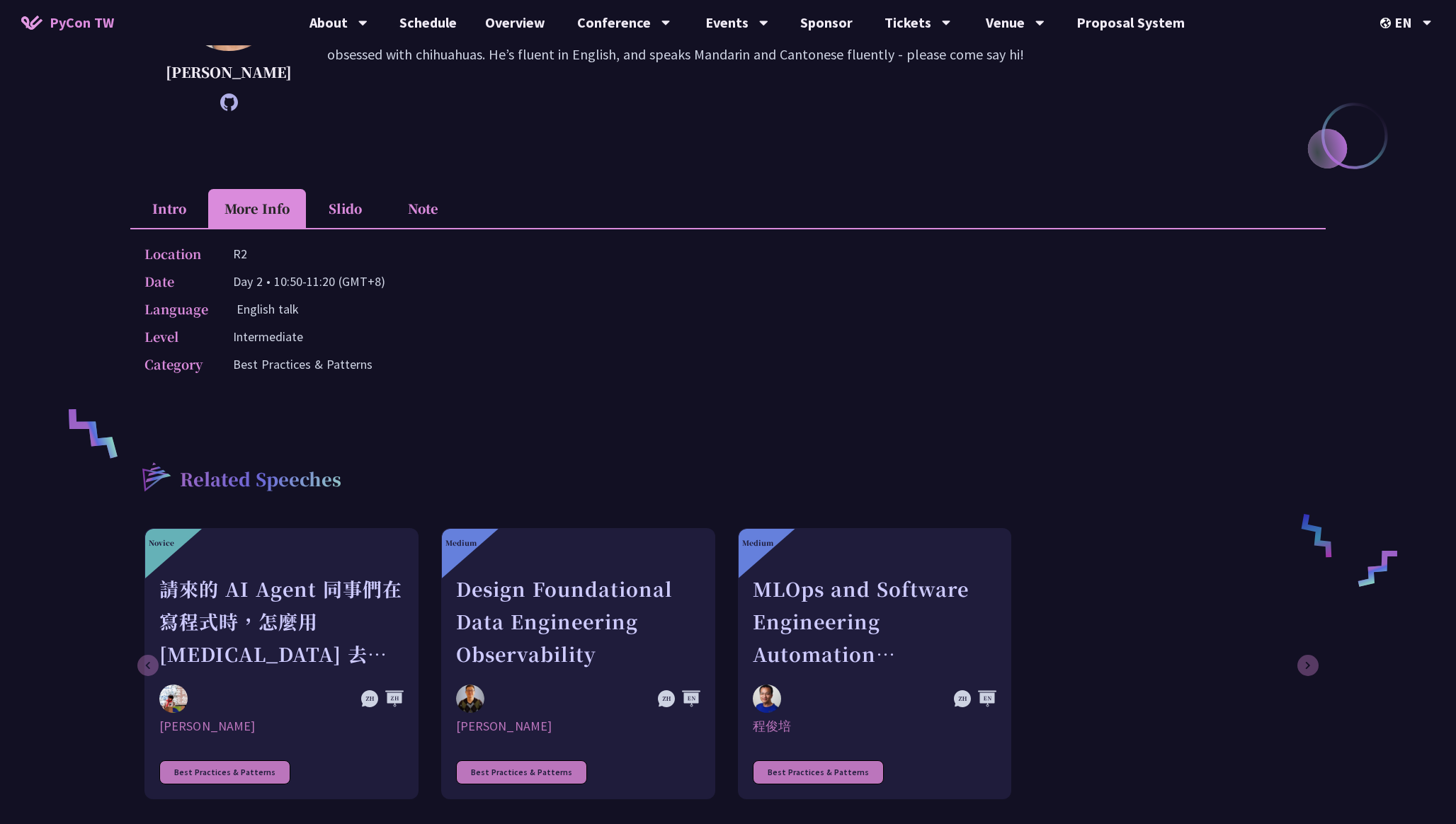
click at [292, 280] on p "Day 2 • 10:50-11:20 (GMT+8)" at bounding box center [309, 281] width 153 height 21
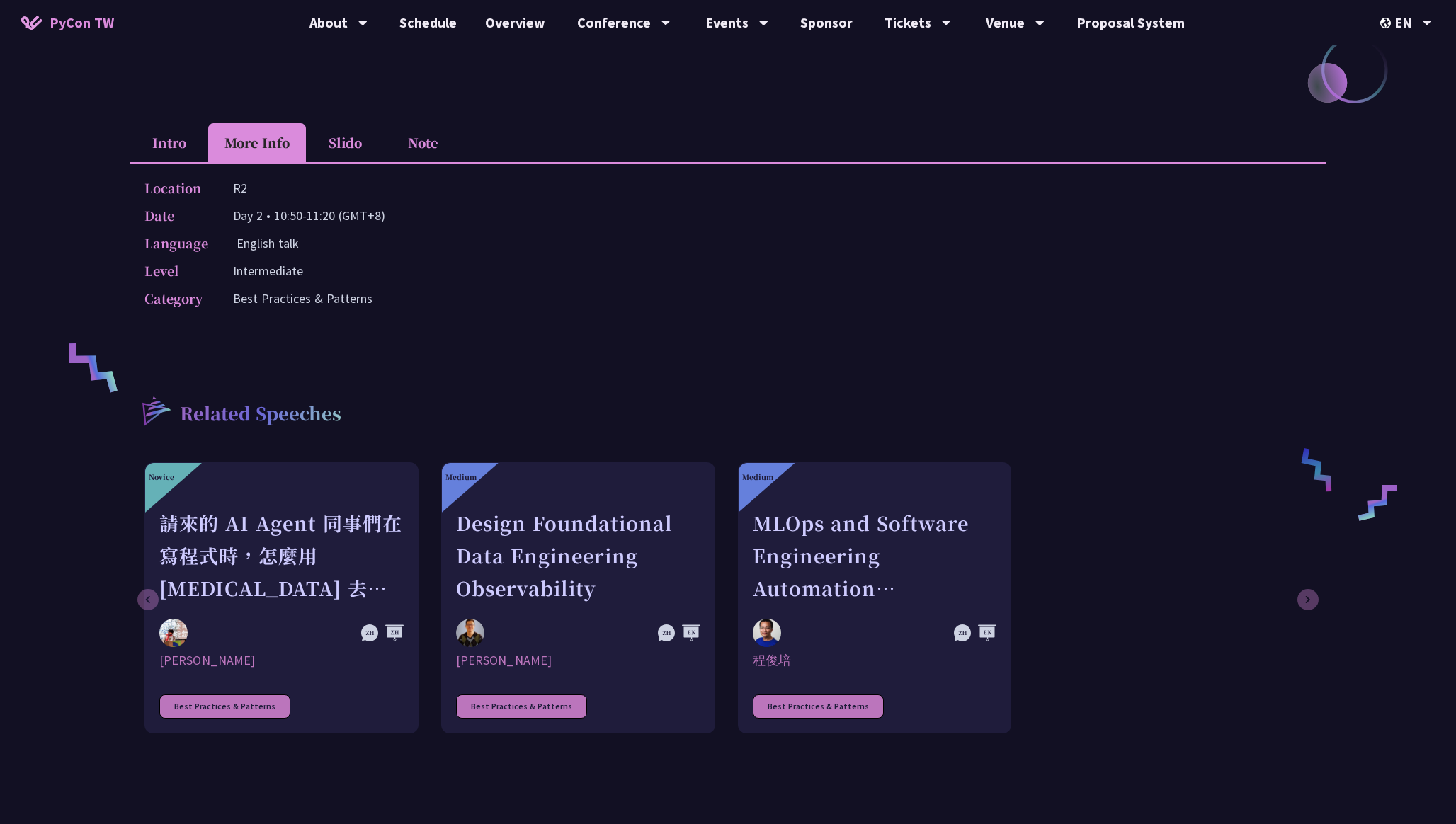
scroll to position [339, 0]
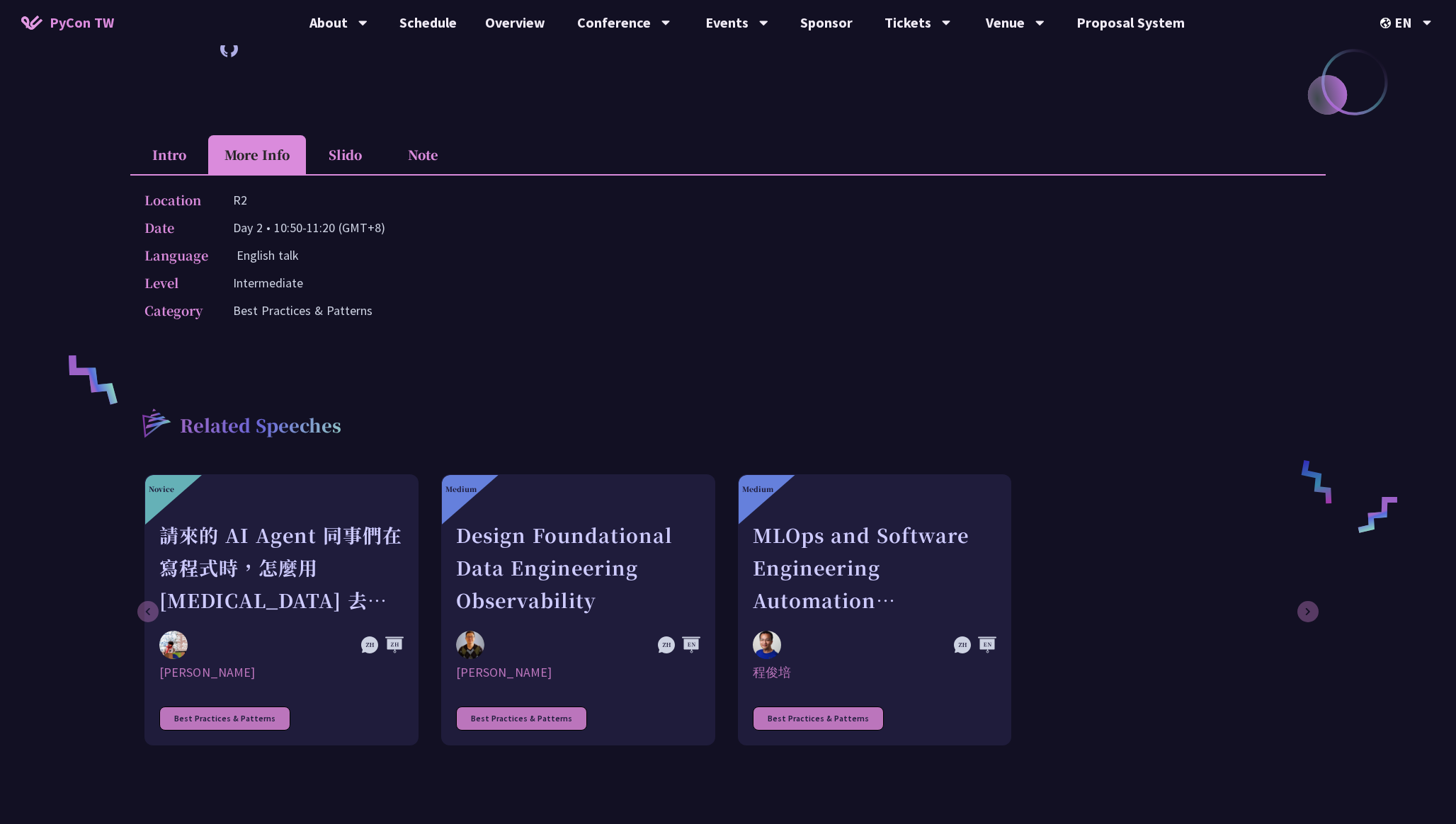
click at [349, 148] on li "Slido" at bounding box center [345, 155] width 78 height 39
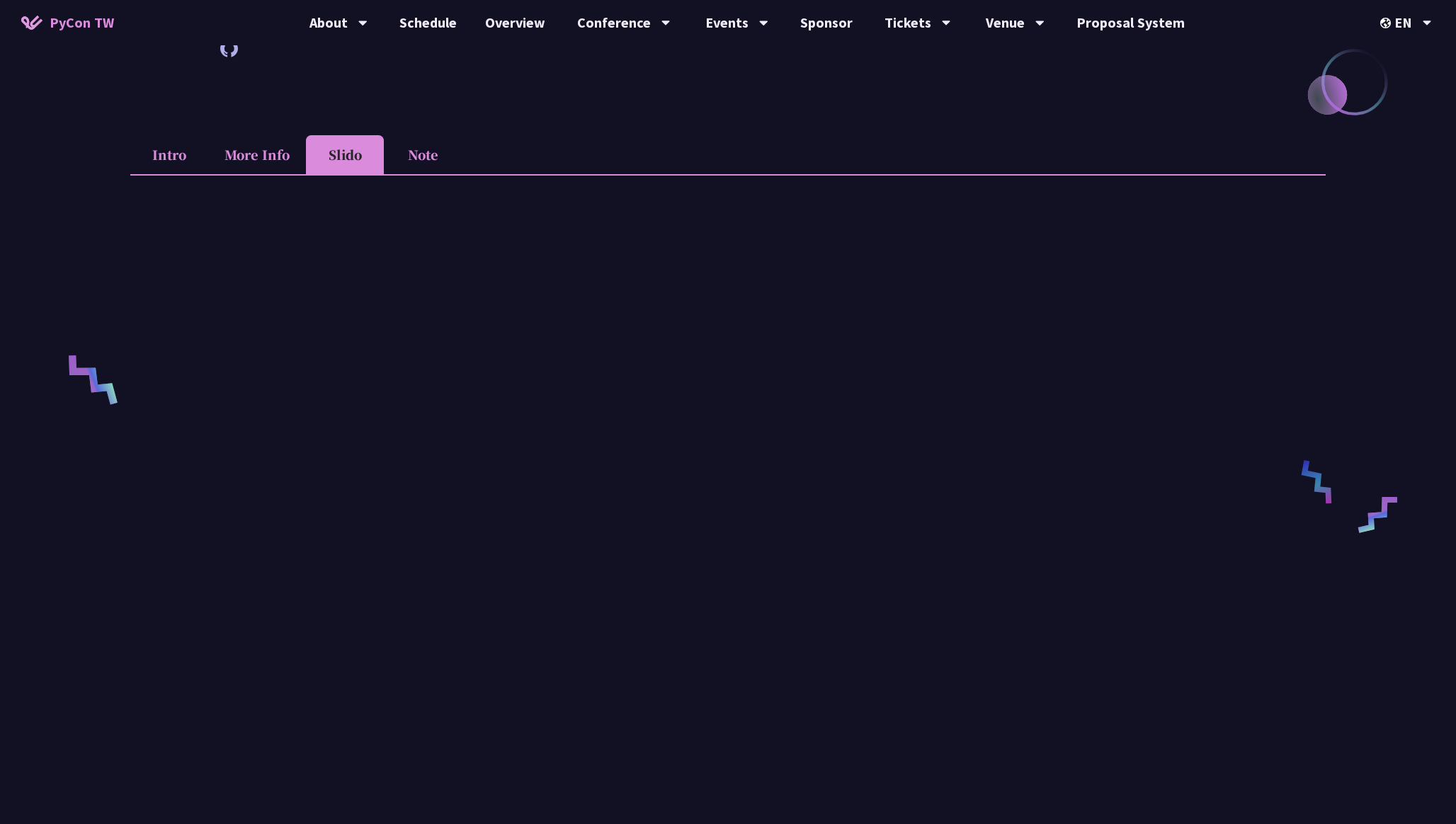
click at [258, 160] on li "More Info" at bounding box center [257, 155] width 98 height 39
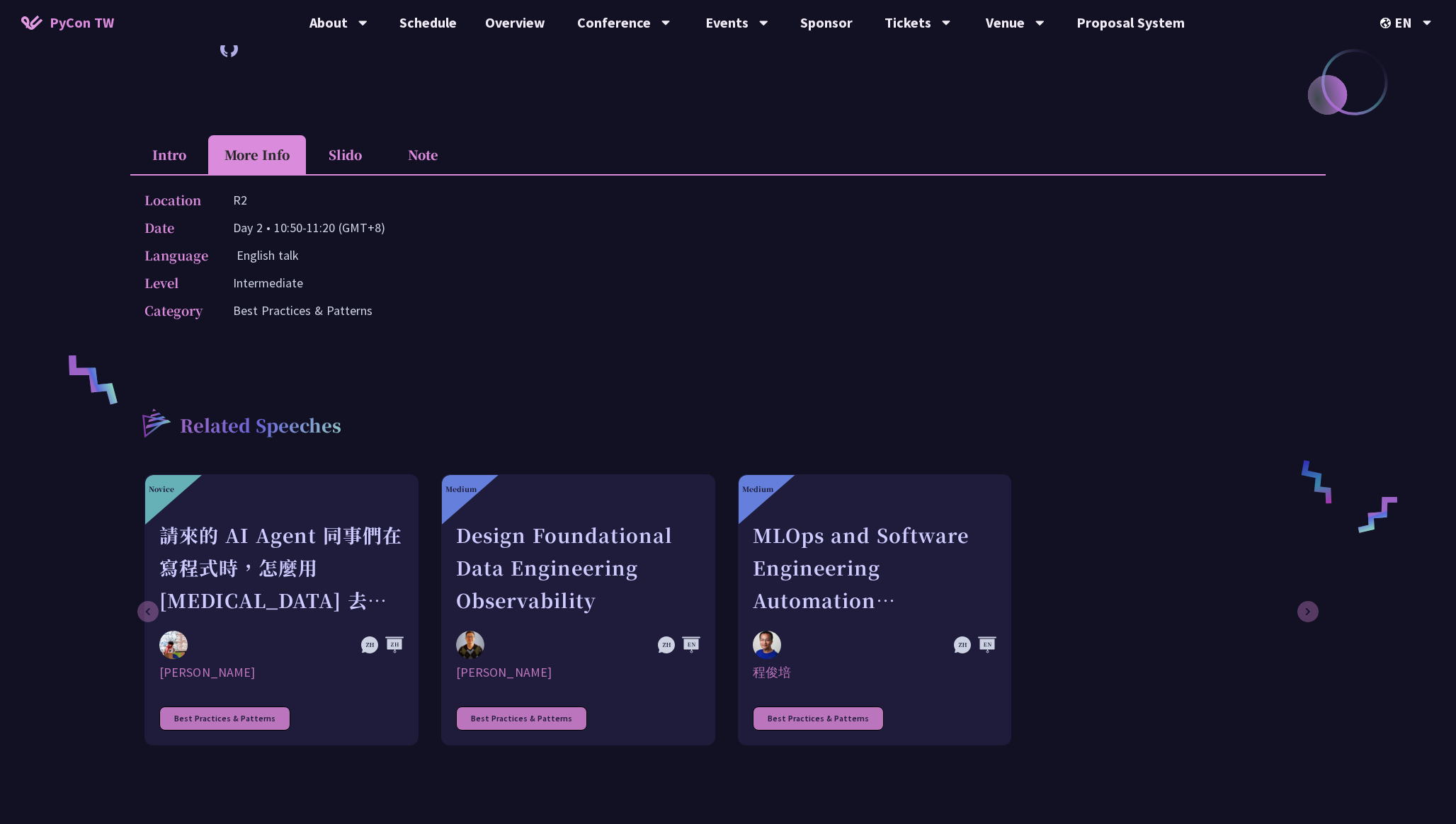
click at [338, 156] on li "Slido" at bounding box center [345, 155] width 78 height 39
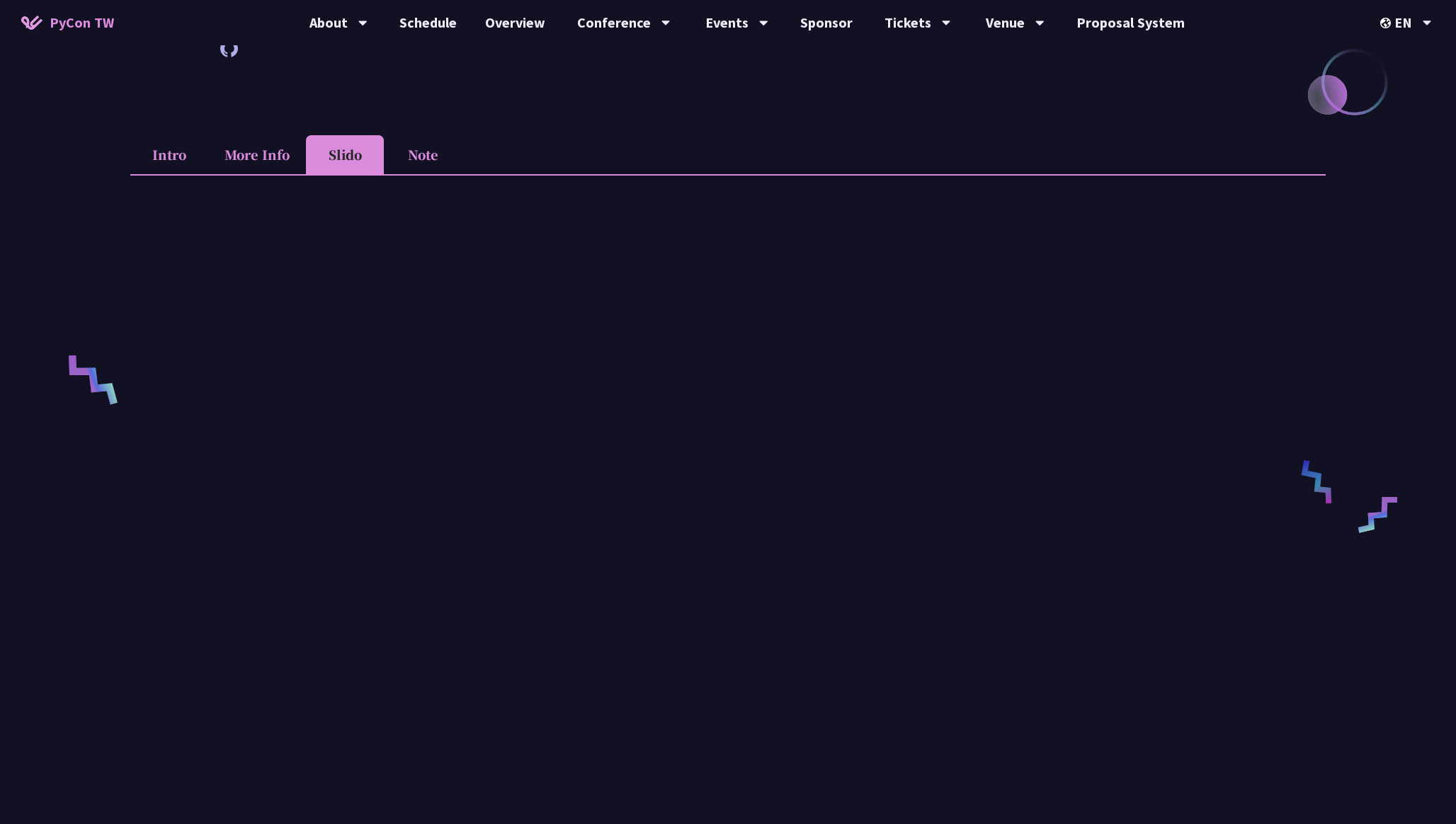
click at [431, 156] on li "Note" at bounding box center [423, 155] width 78 height 39
click at [367, 155] on li "Slido" at bounding box center [345, 155] width 78 height 39
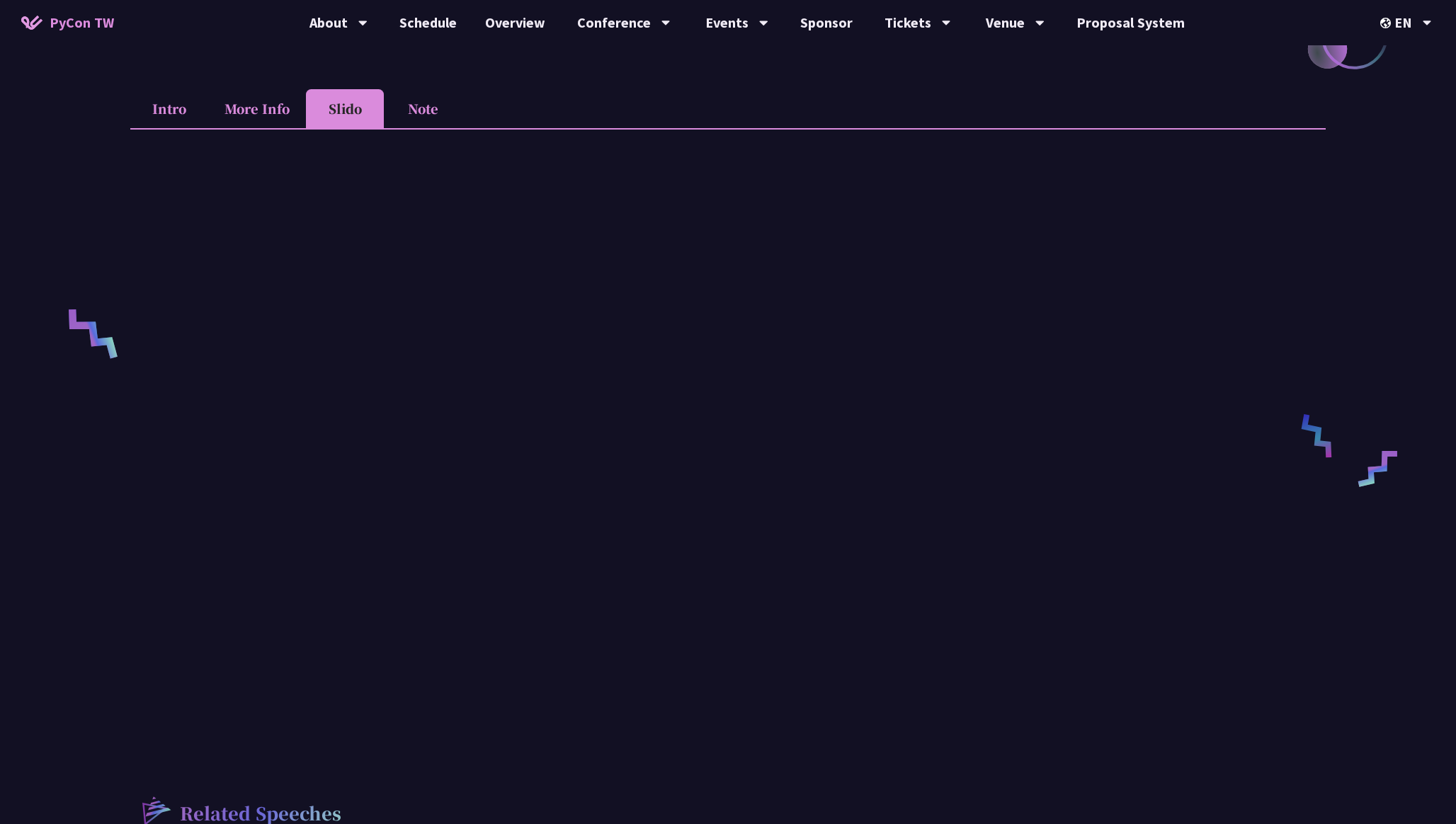
scroll to position [291, 0]
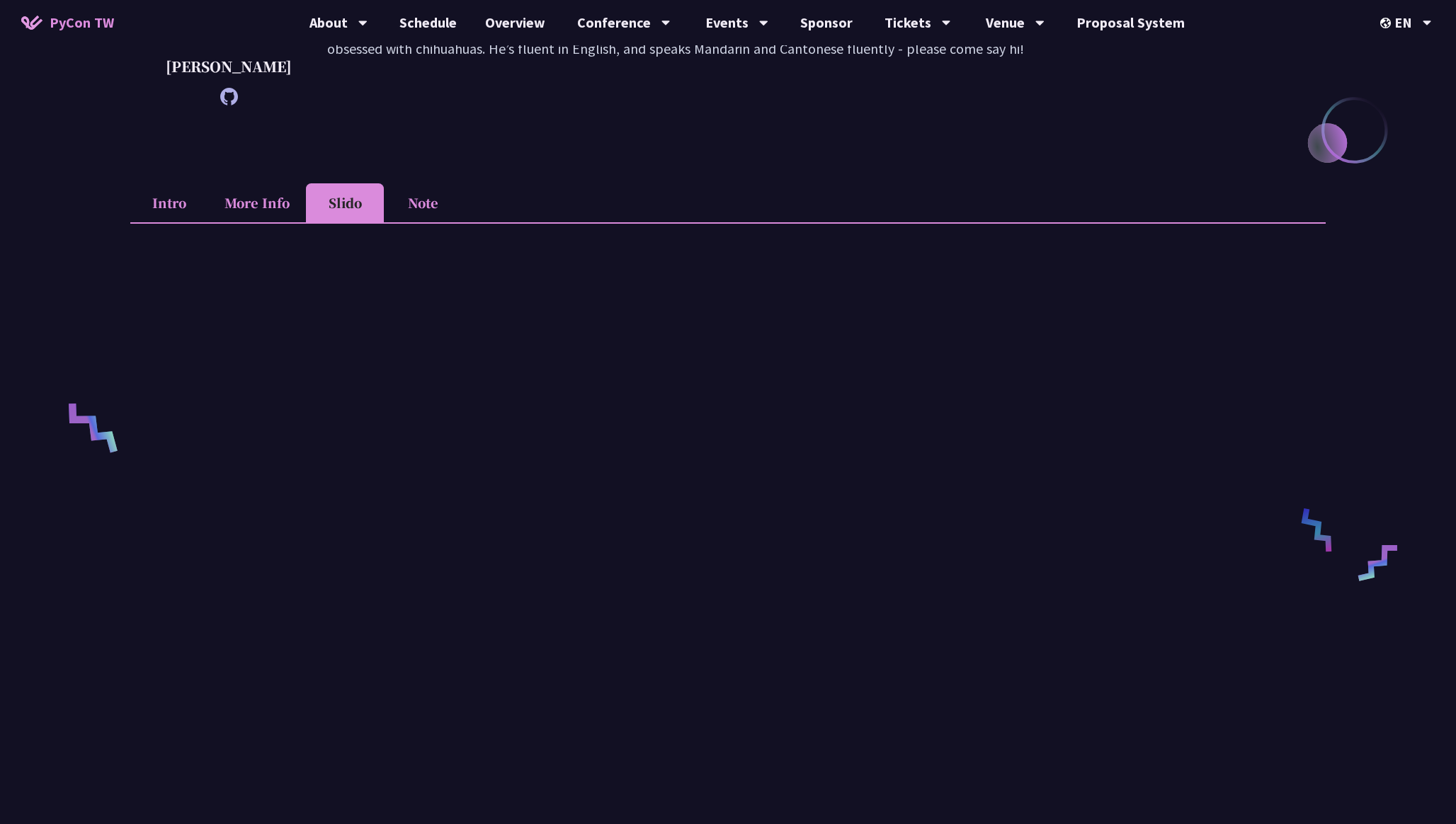
click at [167, 202] on li "Intro" at bounding box center [170, 203] width 78 height 39
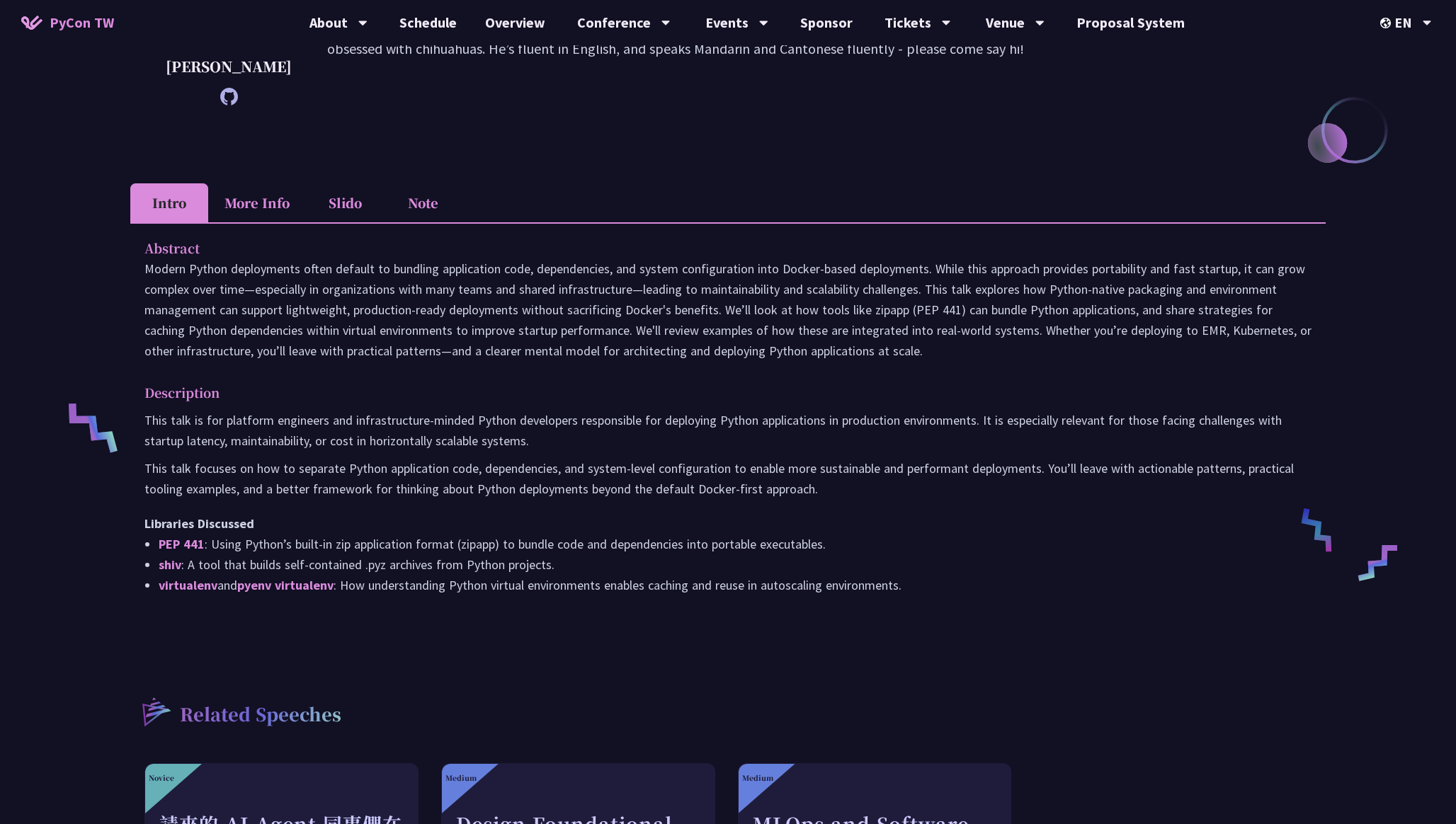
scroll to position [300, 0]
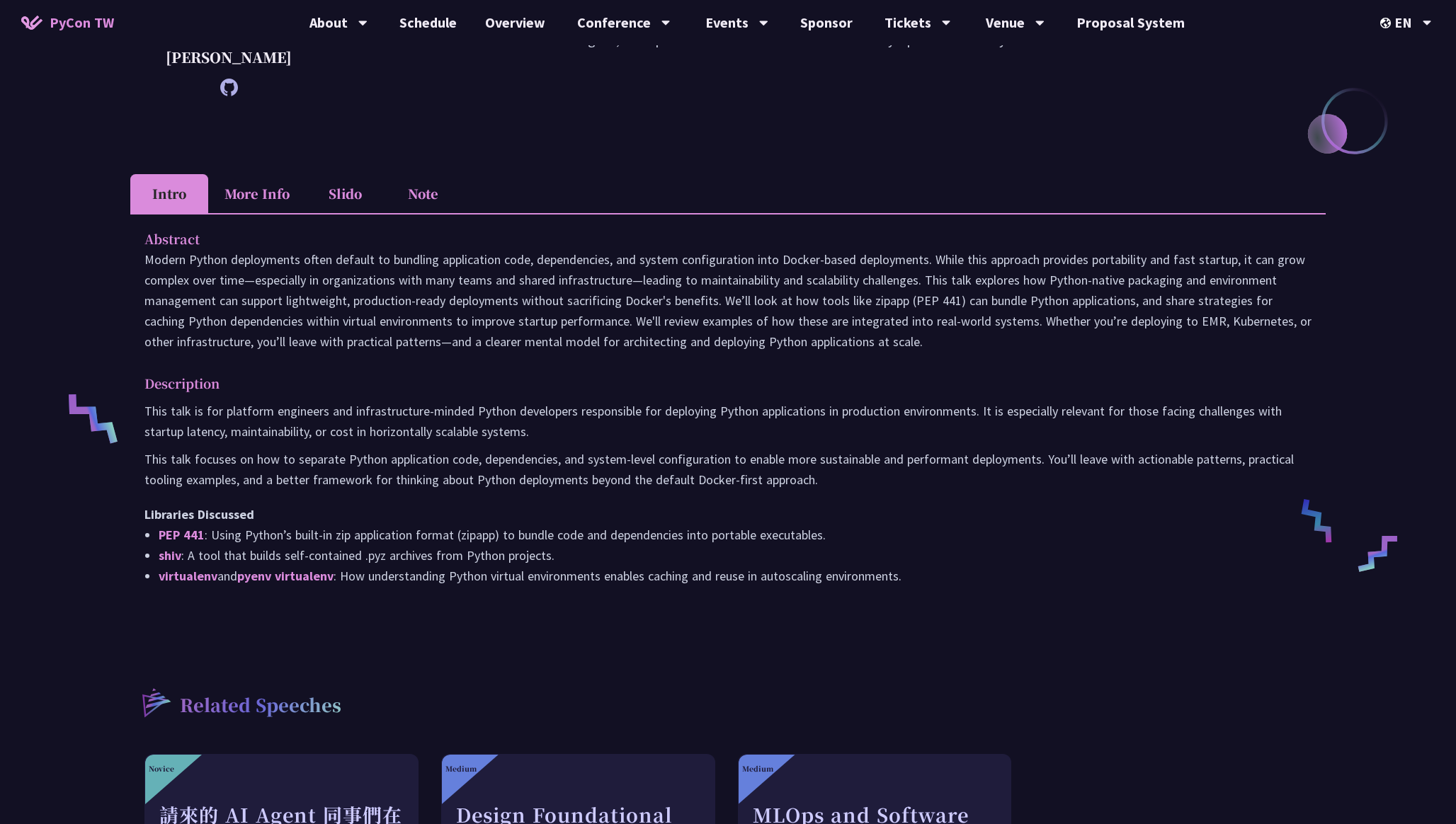
drag, startPoint x: 605, startPoint y: 432, endPoint x: 578, endPoint y: 426, distance: 27.7
click at [578, 426] on p "This talk is for platform engineers and infrastructure-minded Python developers…" at bounding box center [728, 421] width 1168 height 41
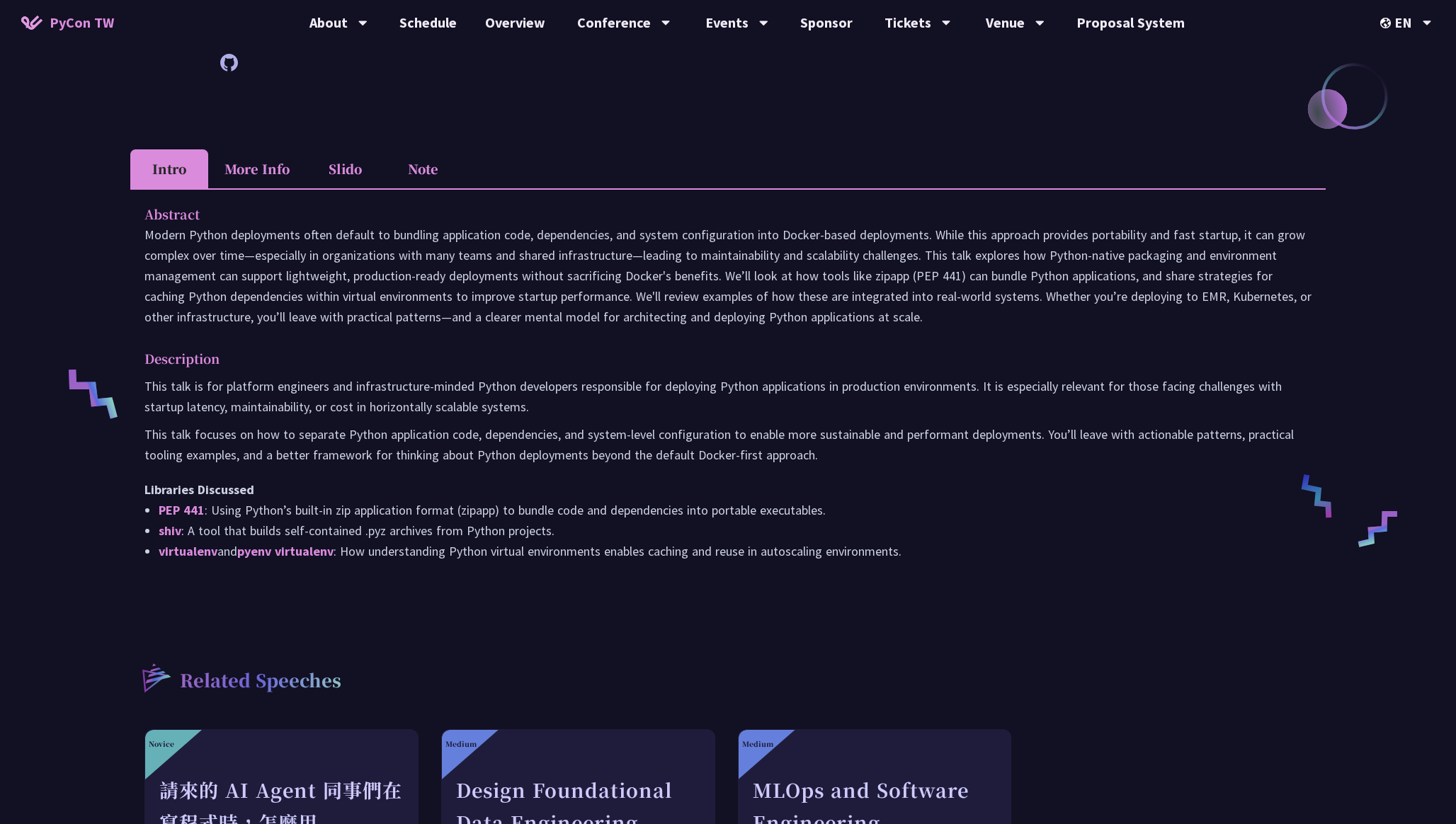
scroll to position [334, 0]
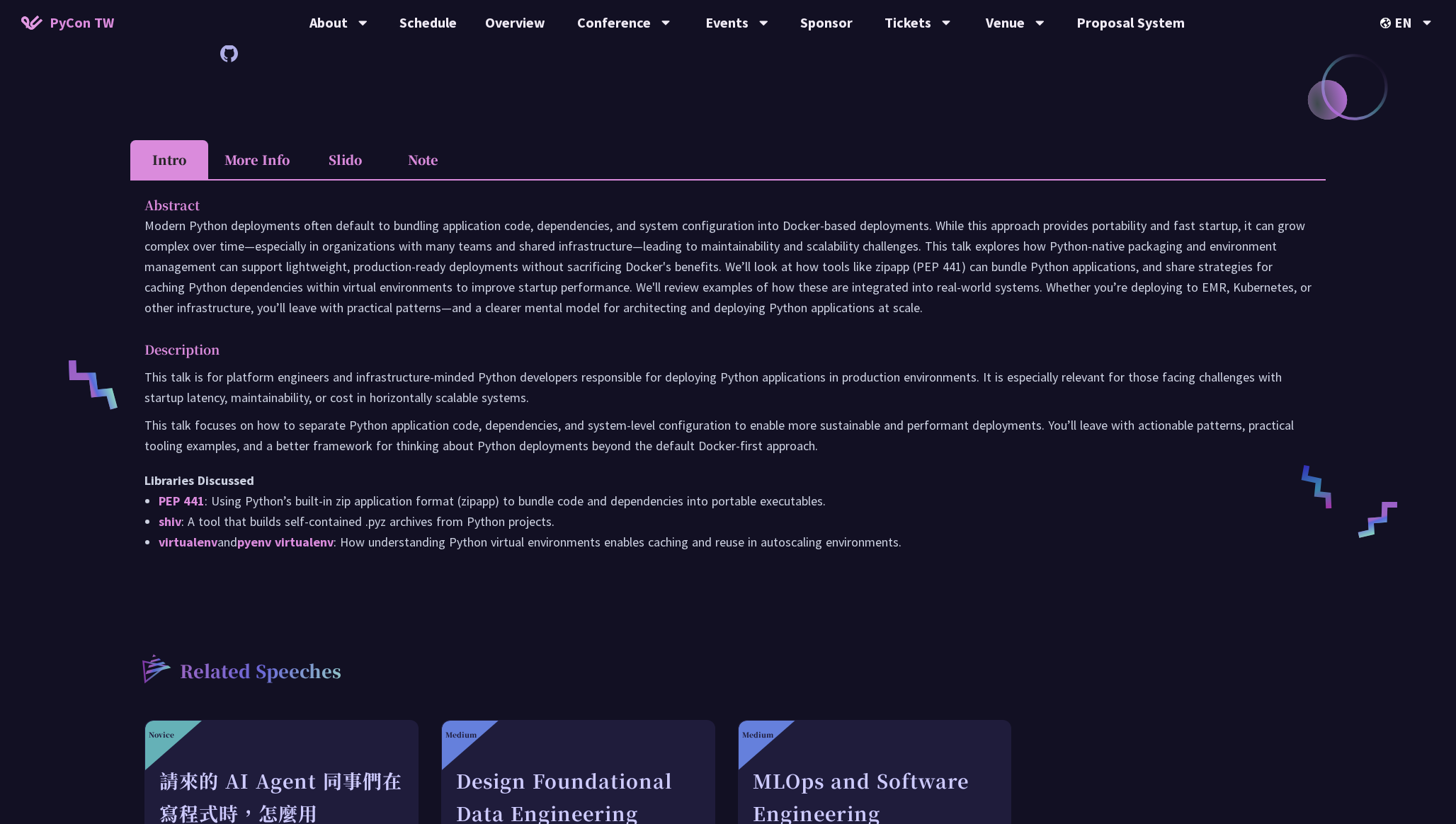
drag, startPoint x: 826, startPoint y: 453, endPoint x: 816, endPoint y: 435, distance: 20.6
click at [816, 435] on p "This talk focuses on how to separate Python application code, dependencies, and…" at bounding box center [728, 435] width 1168 height 41
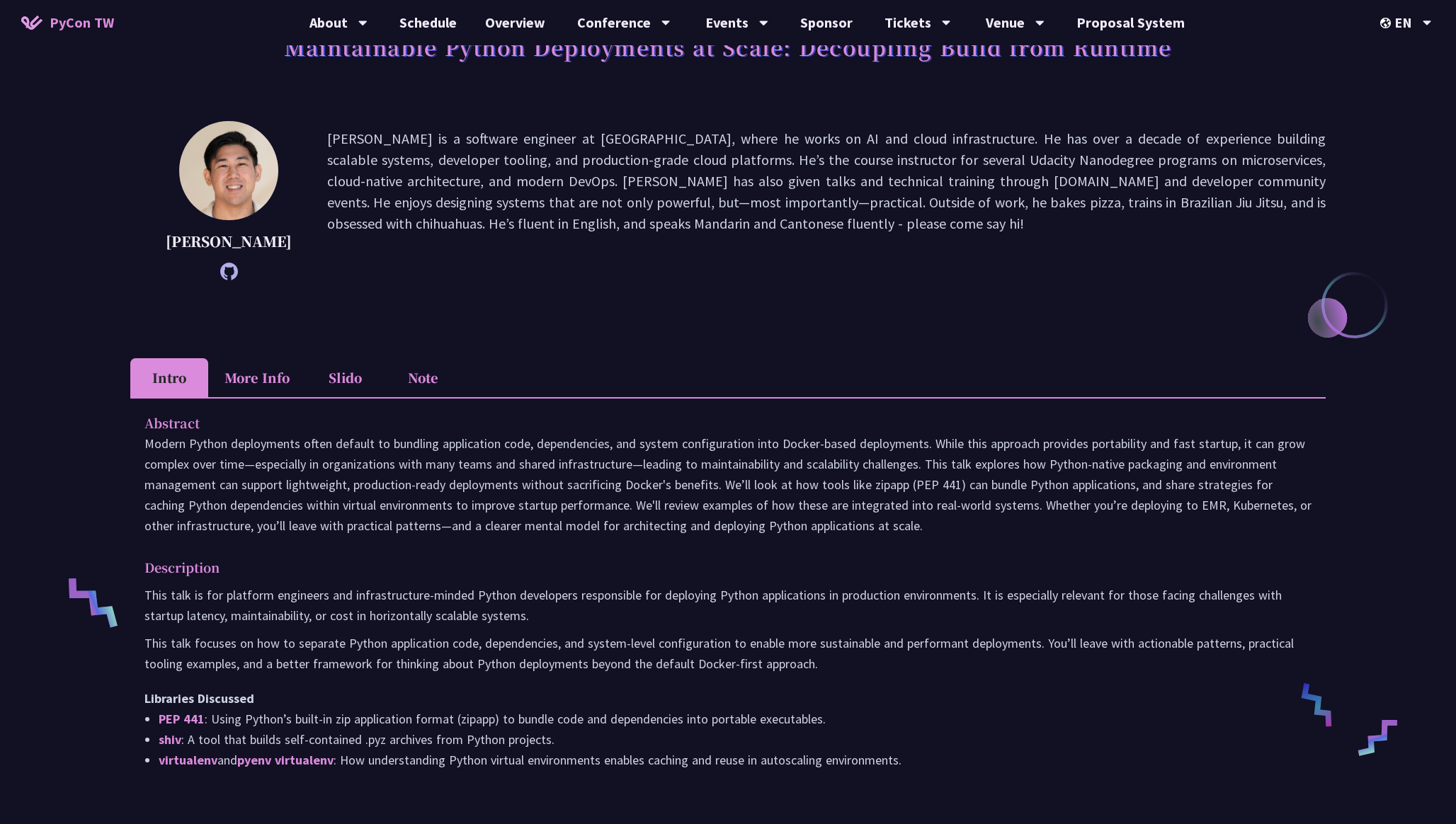
scroll to position [35, 0]
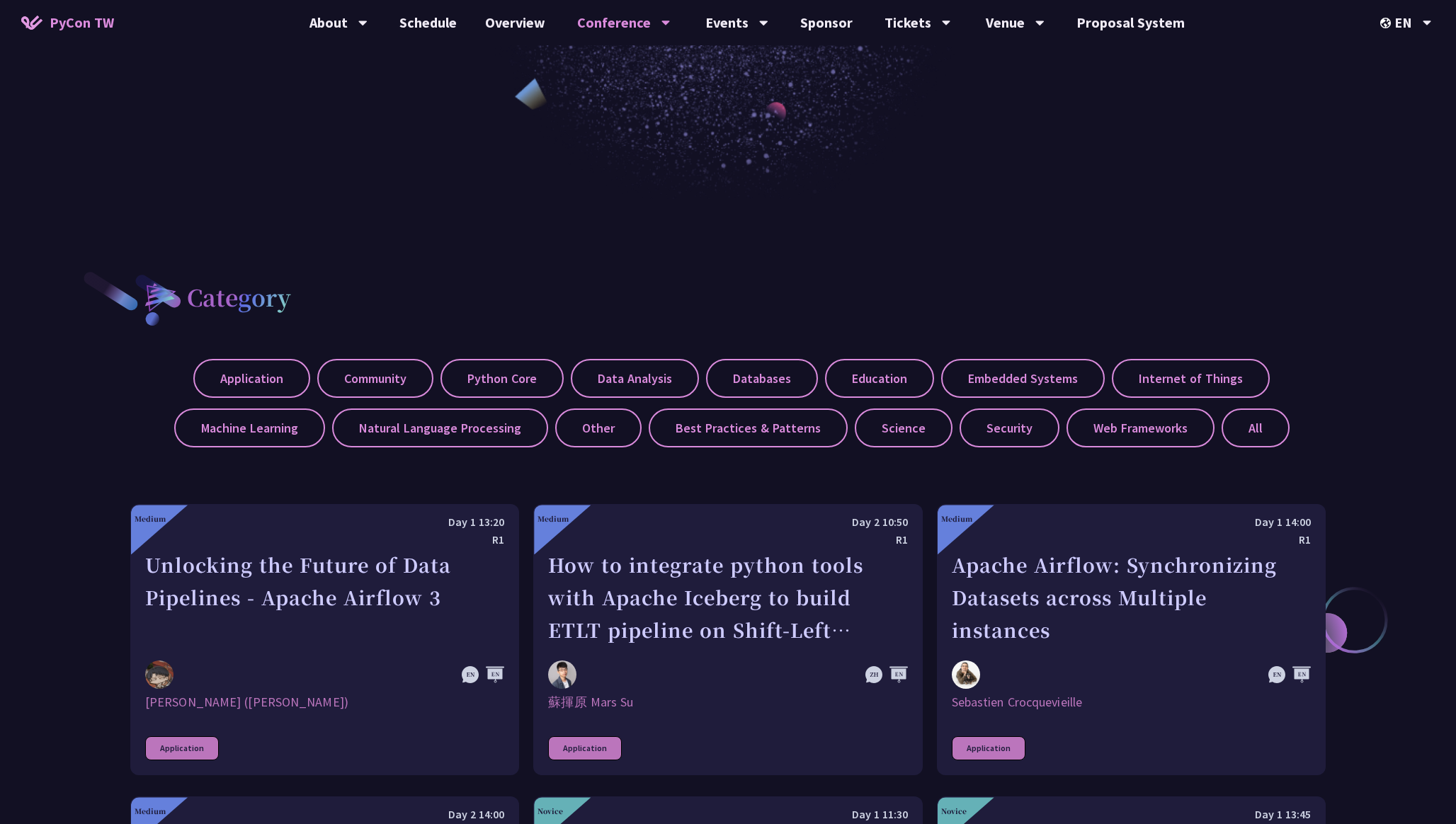
scroll to position [482, 0]
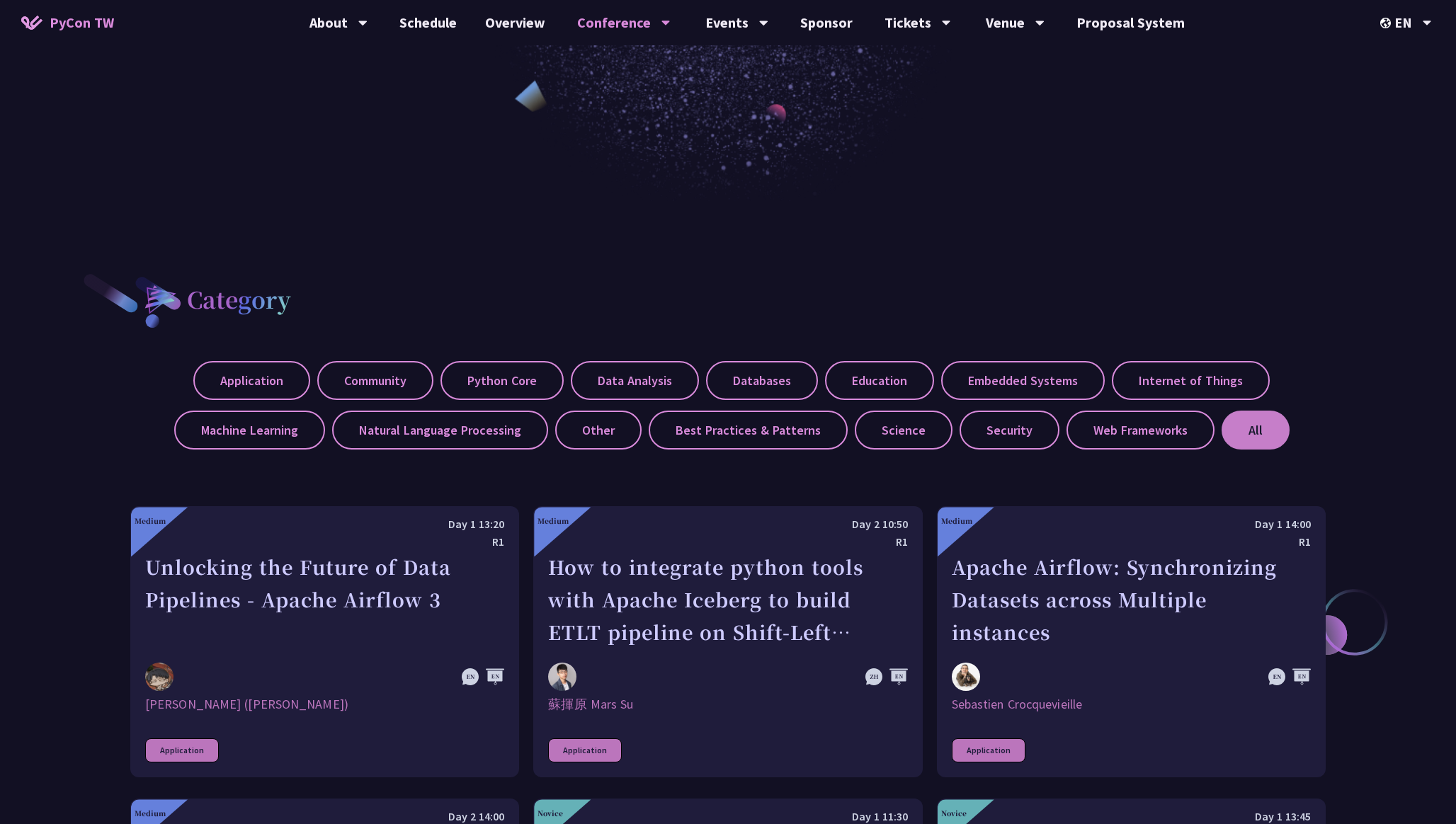
click at [1231, 433] on label "All" at bounding box center [1255, 430] width 68 height 39
click at [0, 0] on input "All" at bounding box center [0, 0] width 0 height 0
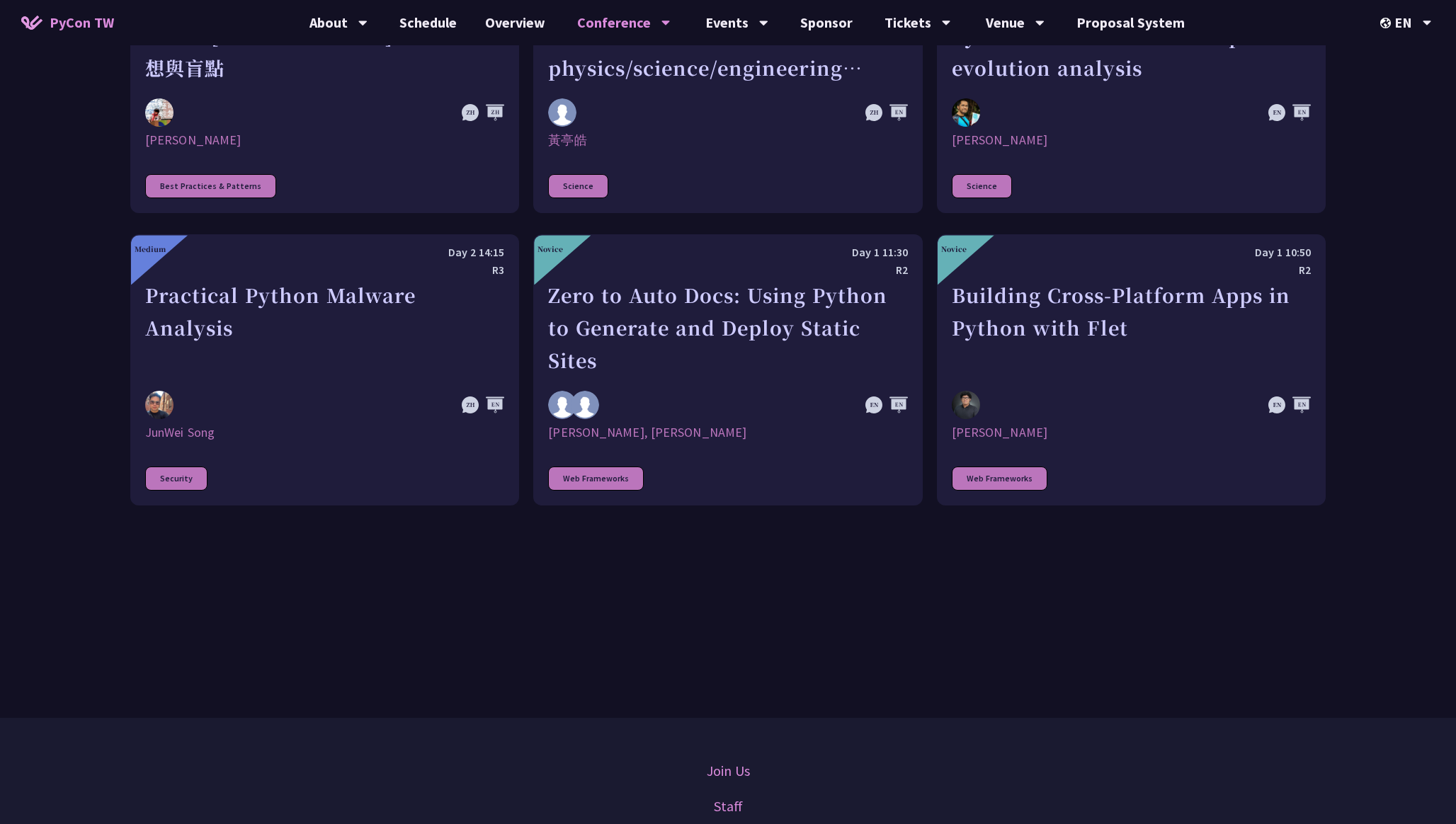
scroll to position [4023, 0]
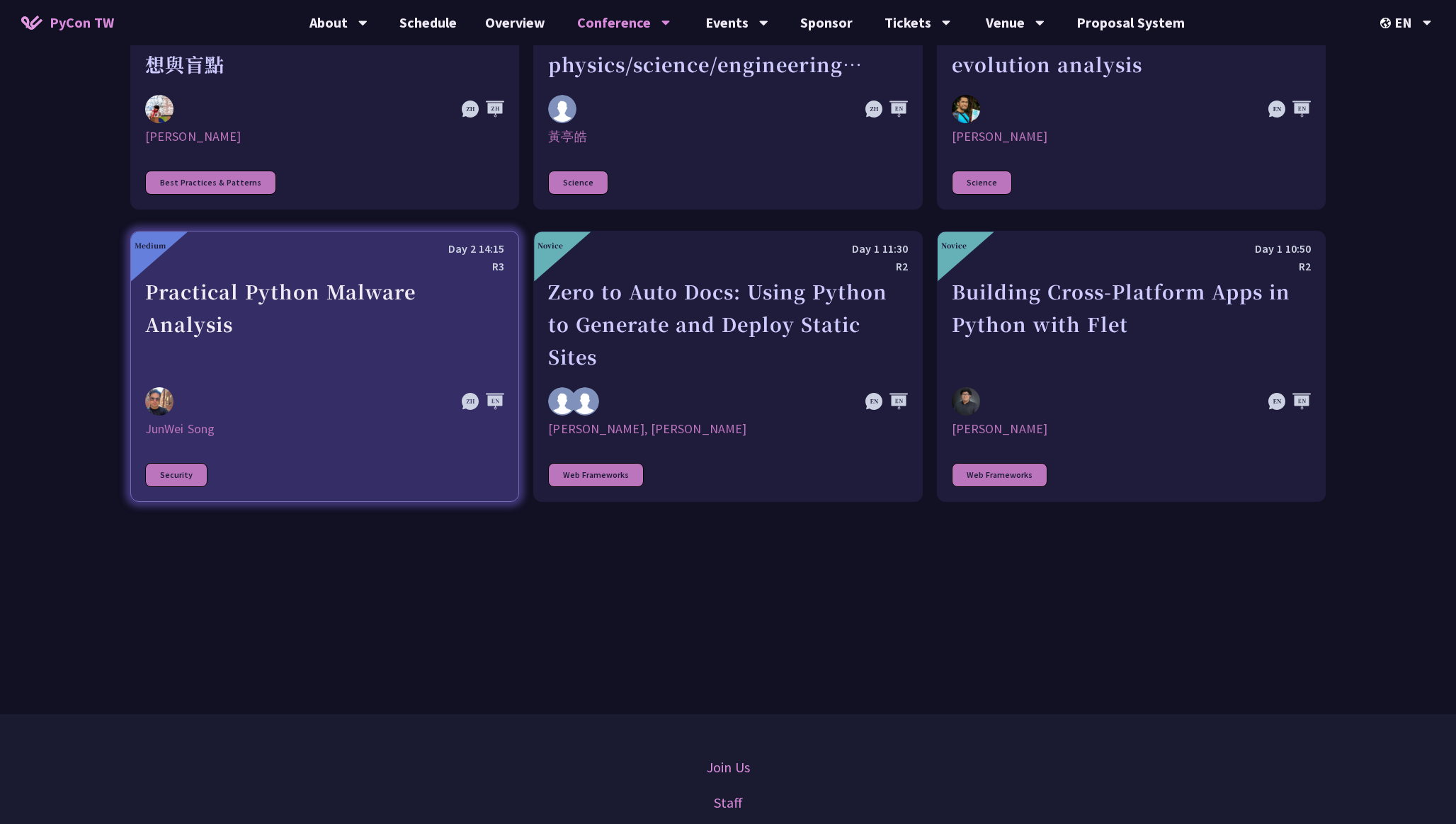
click at [345, 391] on div at bounding box center [271, 401] width 251 height 28
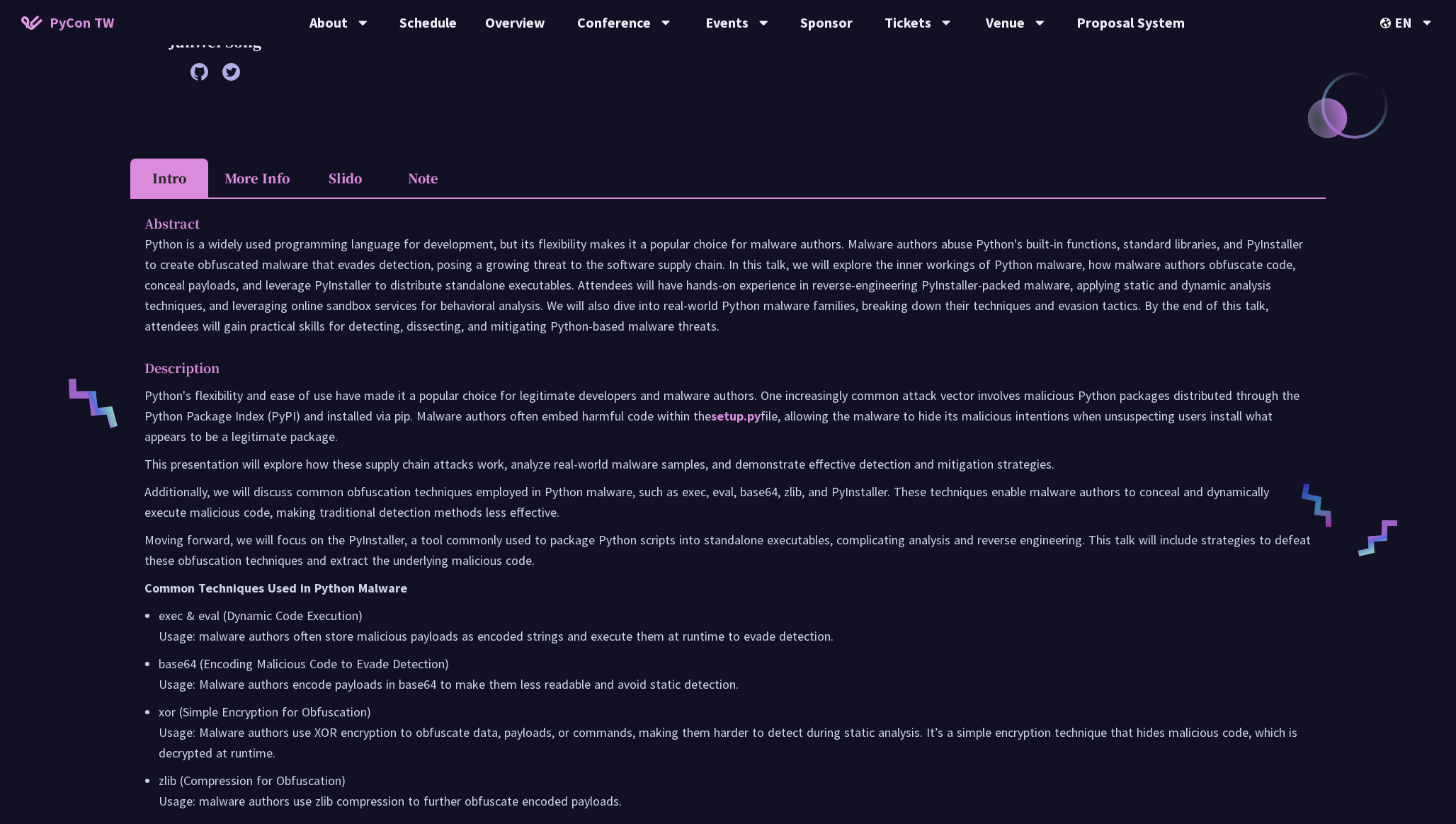
scroll to position [394, 0]
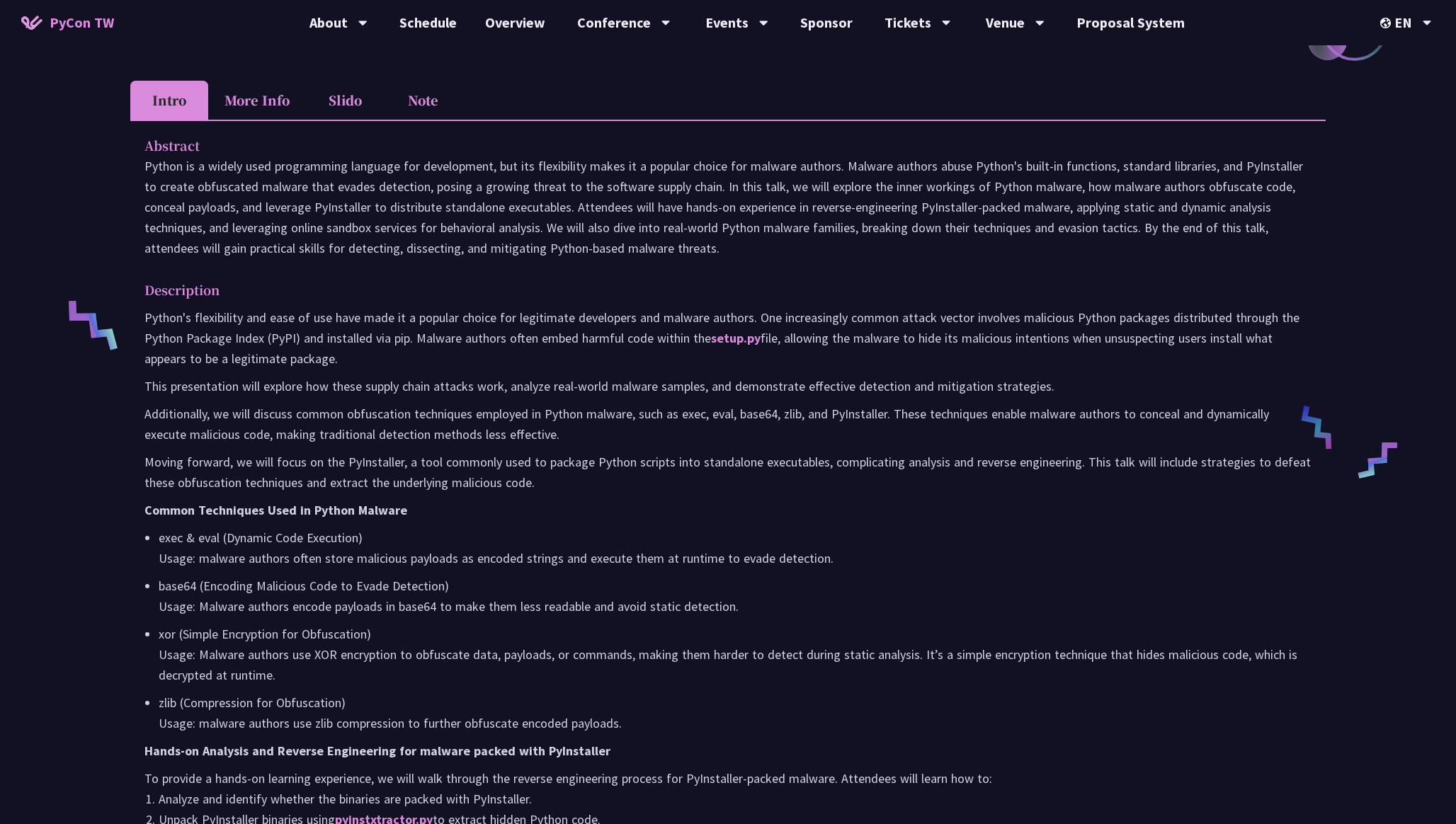
click at [256, 110] on li "More Info" at bounding box center [257, 100] width 98 height 39
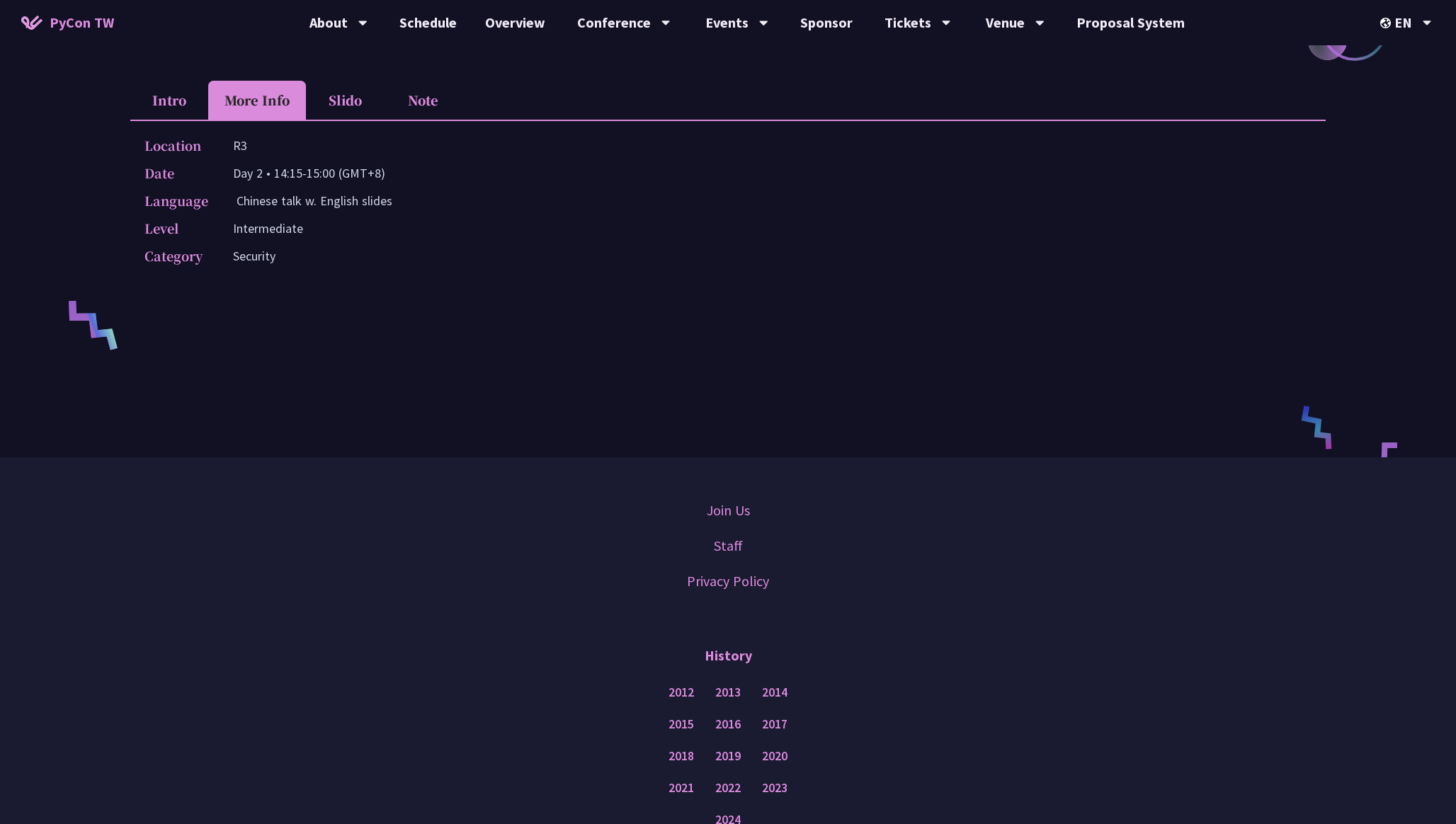
scroll to position [553, 0]
